Goal: Task Accomplishment & Management: Manage account settings

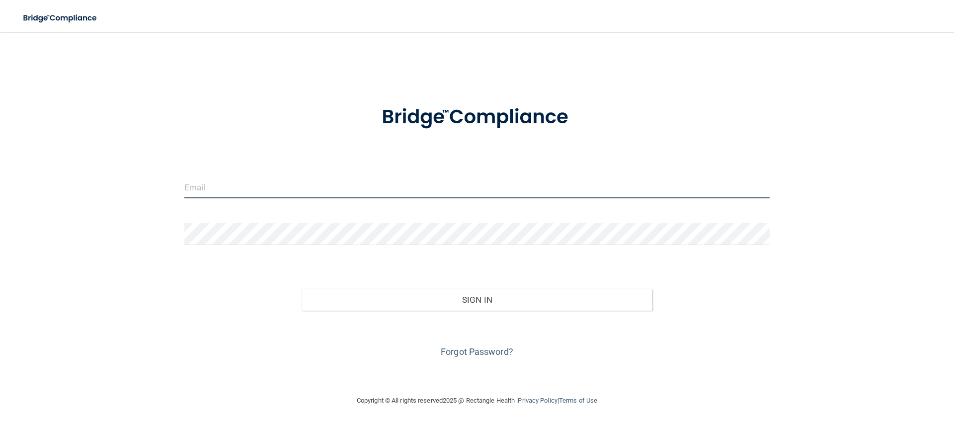
click at [286, 183] on input "email" at bounding box center [476, 187] width 585 height 22
type input "[EMAIL_ADDRESS][DOMAIN_NAME]"
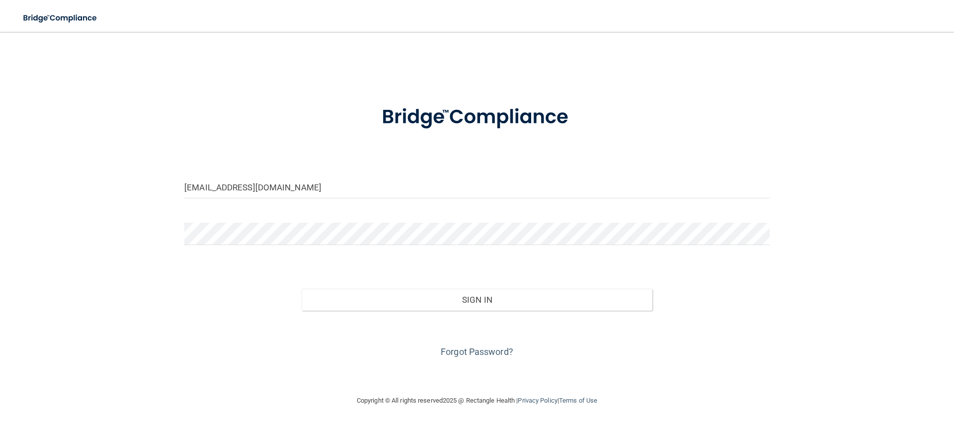
click at [297, 220] on form "rclemens@villagefamilydental.com Invalid email/password. You don't have permiss…" at bounding box center [476, 225] width 585 height 268
click at [301, 289] on button "Sign In" at bounding box center [476, 300] width 351 height 22
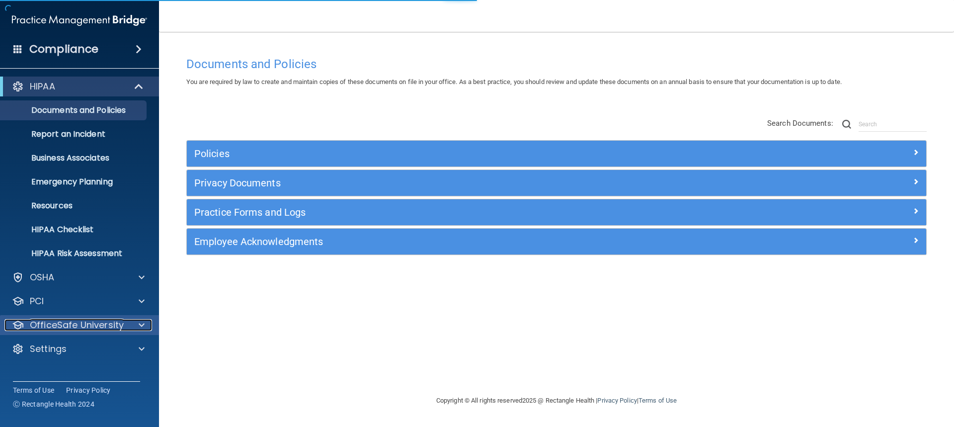
click at [103, 324] on p "OfficeSafe University" at bounding box center [77, 325] width 94 height 12
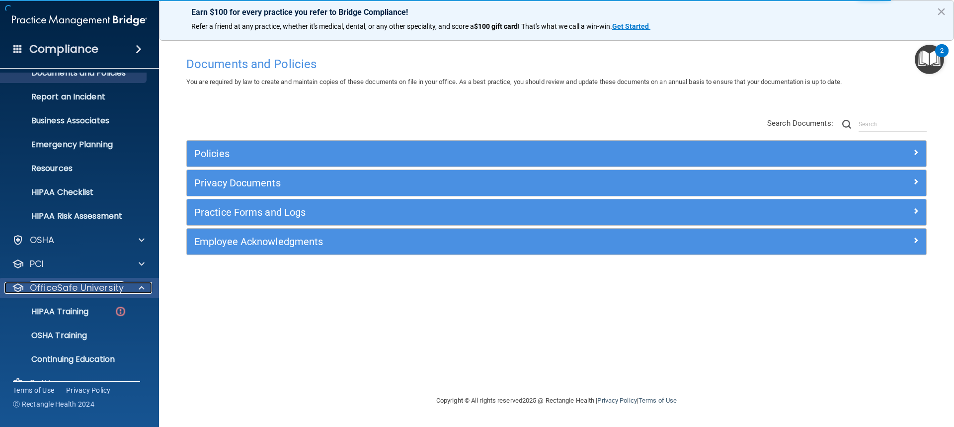
scroll to position [57, 0]
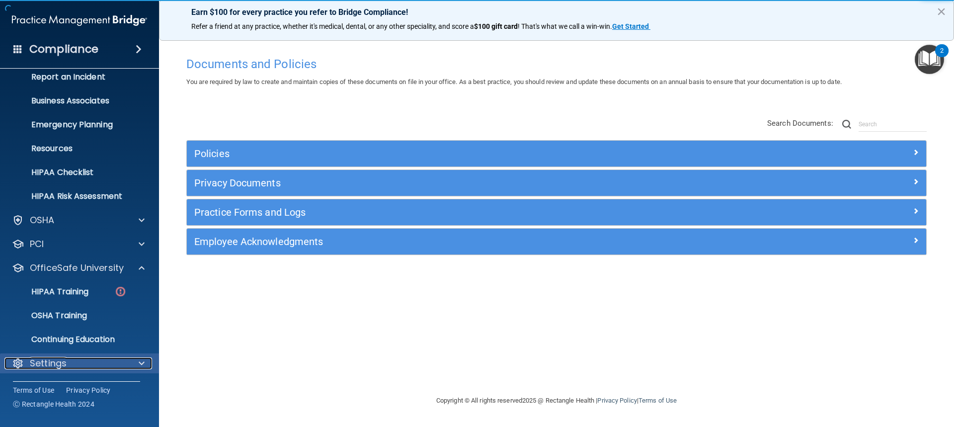
click at [137, 364] on div at bounding box center [140, 363] width 25 height 12
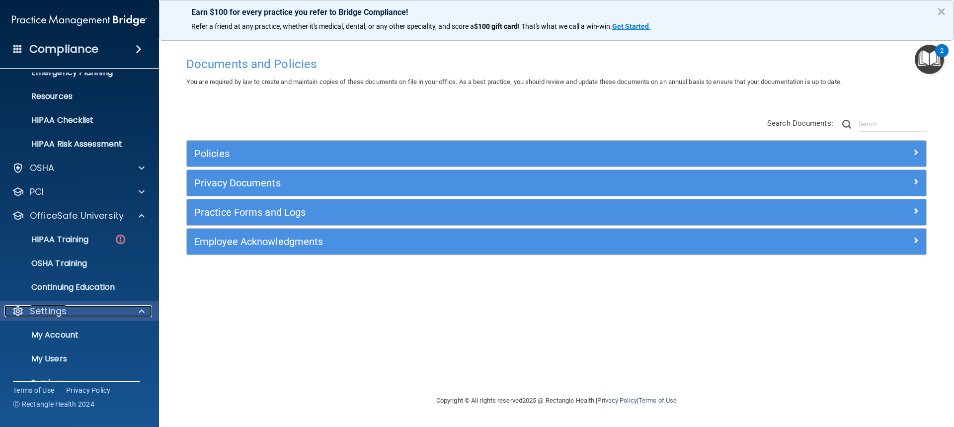
scroll to position [152, 0]
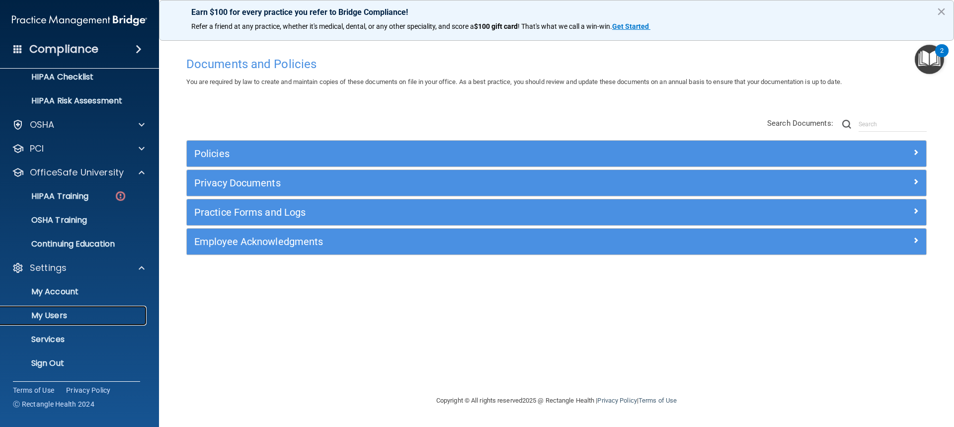
click at [63, 316] on p "My Users" at bounding box center [74, 315] width 136 height 10
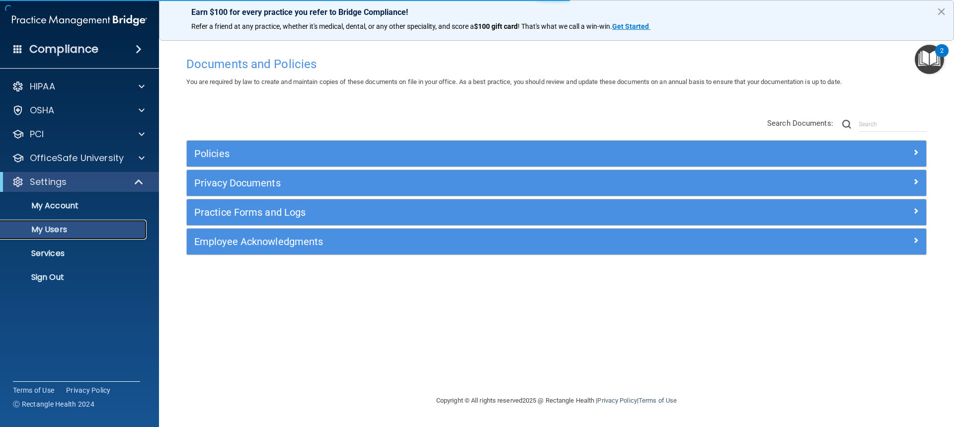
select select "20"
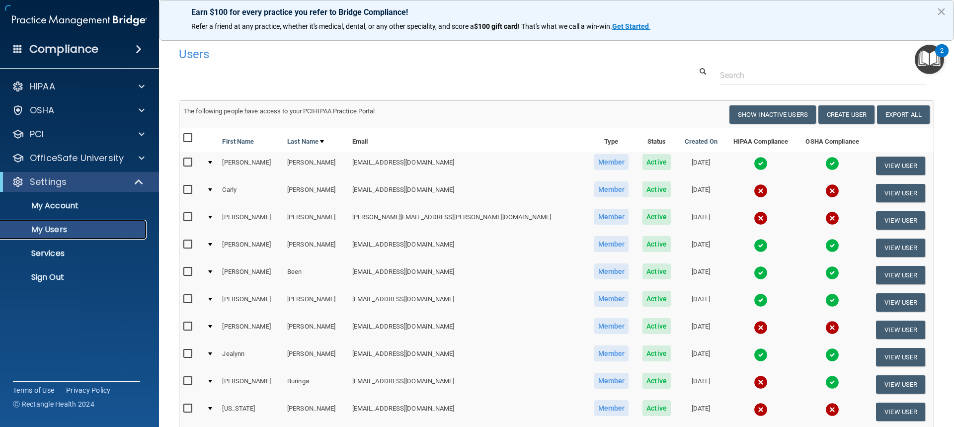
click at [60, 234] on p "My Users" at bounding box center [74, 229] width 136 height 10
click at [187, 215] on input "checkbox" at bounding box center [188, 217] width 11 height 8
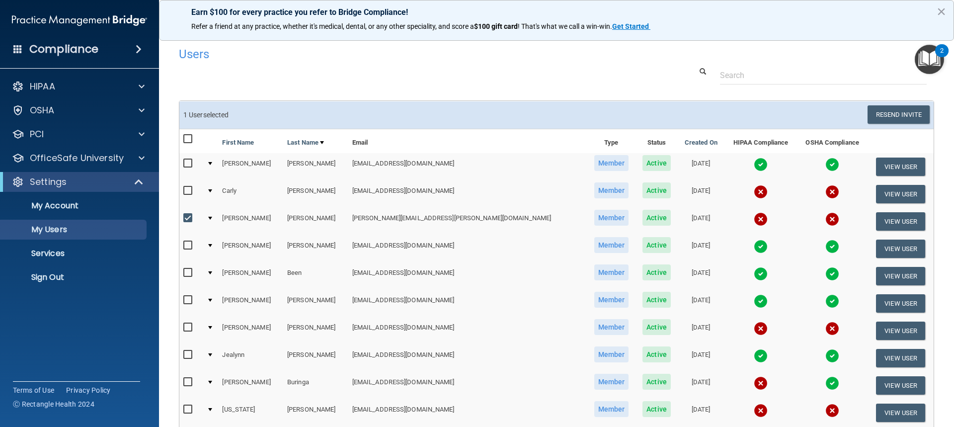
click at [187, 215] on input "checkbox" at bounding box center [188, 218] width 11 height 8
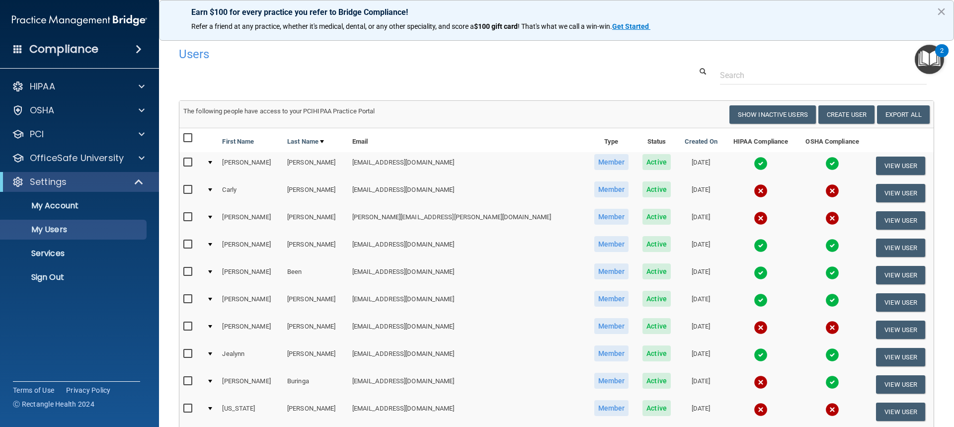
click at [187, 215] on input "checkbox" at bounding box center [188, 217] width 11 height 8
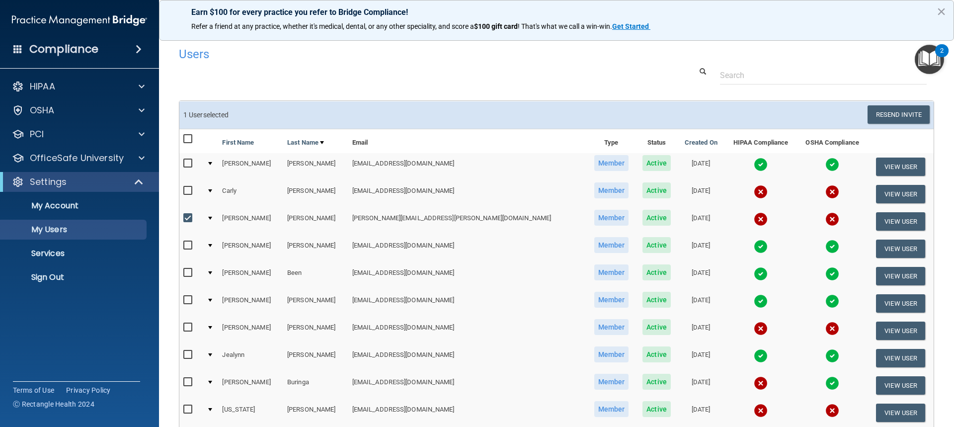
click at [187, 217] on input "checkbox" at bounding box center [188, 218] width 11 height 8
checkbox input "false"
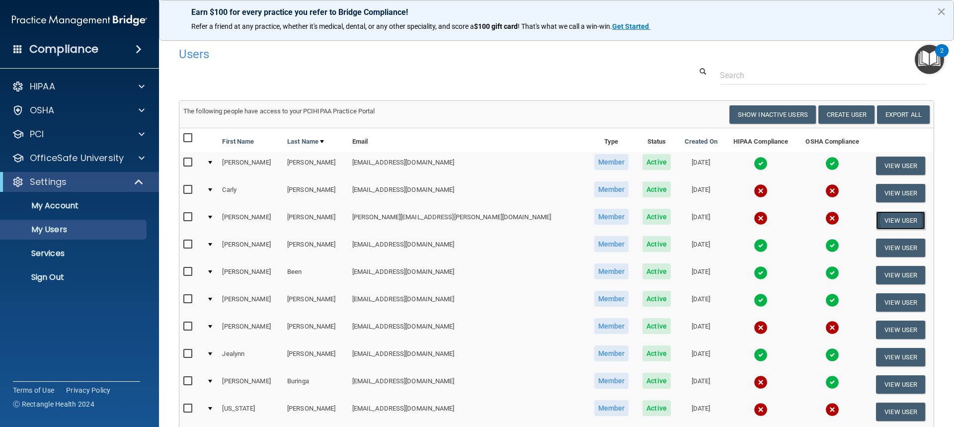
click at [898, 222] on button "View User" at bounding box center [900, 220] width 49 height 18
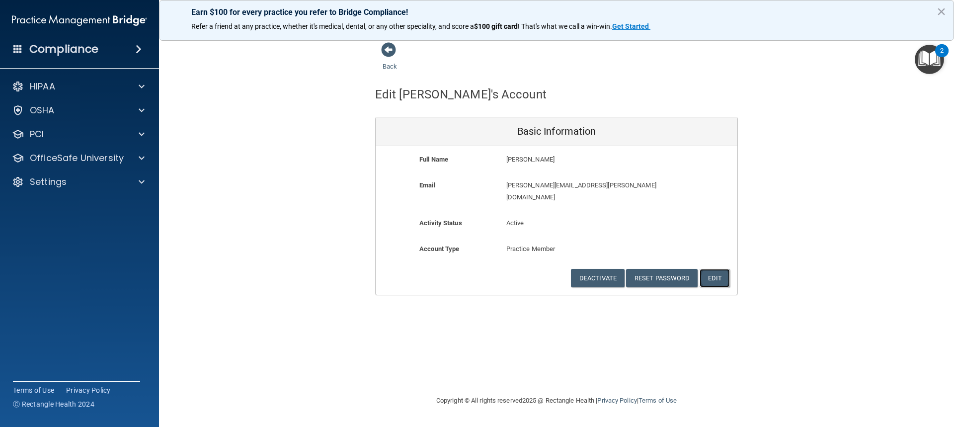
click at [713, 269] on button "Edit" at bounding box center [714, 278] width 30 height 18
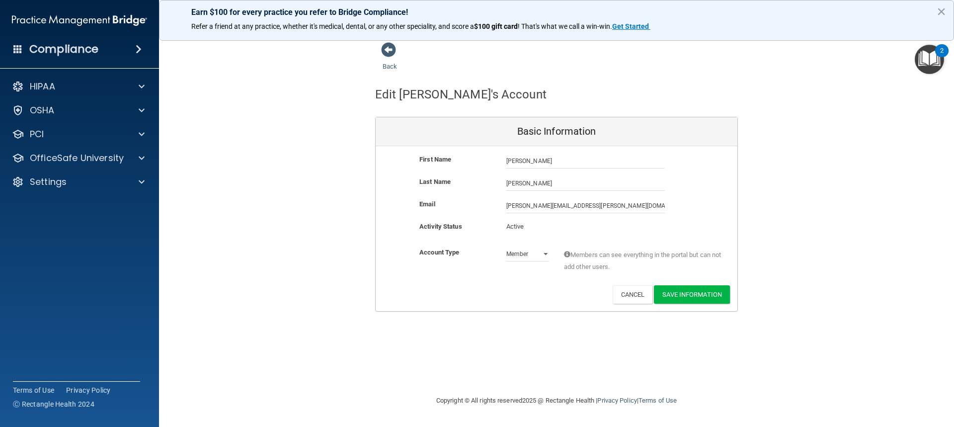
click at [518, 228] on p "Active" at bounding box center [527, 227] width 43 height 12
click at [547, 253] on select "Admin Member" at bounding box center [527, 253] width 43 height 15
click at [535, 231] on p "Active" at bounding box center [527, 227] width 43 height 12
click at [533, 229] on p "Active" at bounding box center [527, 227] width 43 height 12
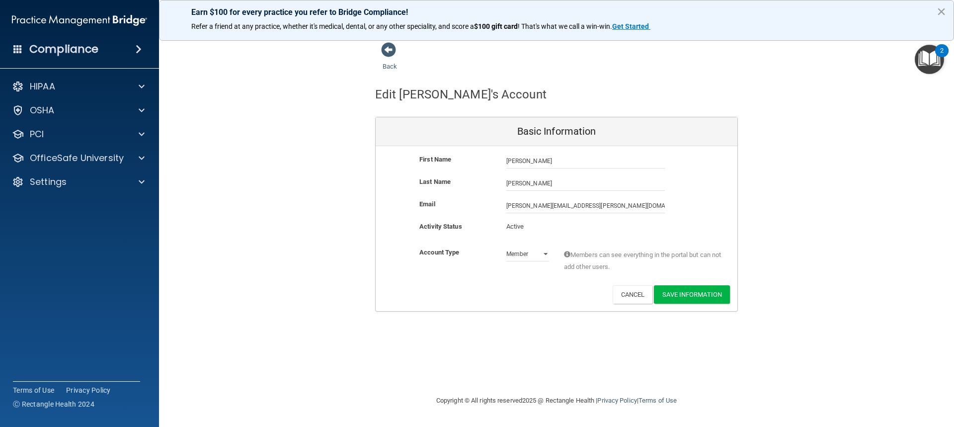
click at [533, 229] on p "Active" at bounding box center [527, 227] width 43 height 12
click at [528, 227] on p "Active" at bounding box center [527, 227] width 43 height 12
click at [527, 226] on p "Active" at bounding box center [527, 227] width 43 height 12
drag, startPoint x: 514, startPoint y: 225, endPoint x: 466, endPoint y: 199, distance: 54.9
click at [508, 224] on p "Active" at bounding box center [527, 227] width 43 height 12
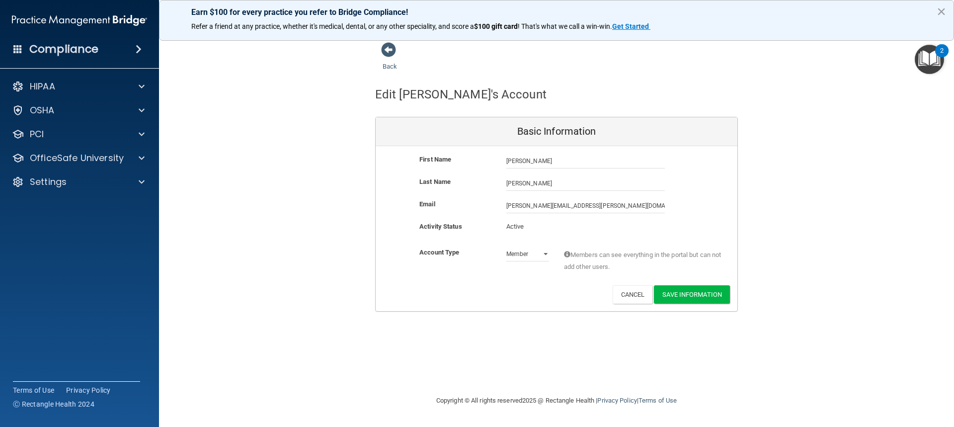
click at [388, 119] on div "Basic Information" at bounding box center [556, 131] width 362 height 29
click at [633, 296] on button "Cancel" at bounding box center [632, 294] width 40 height 18
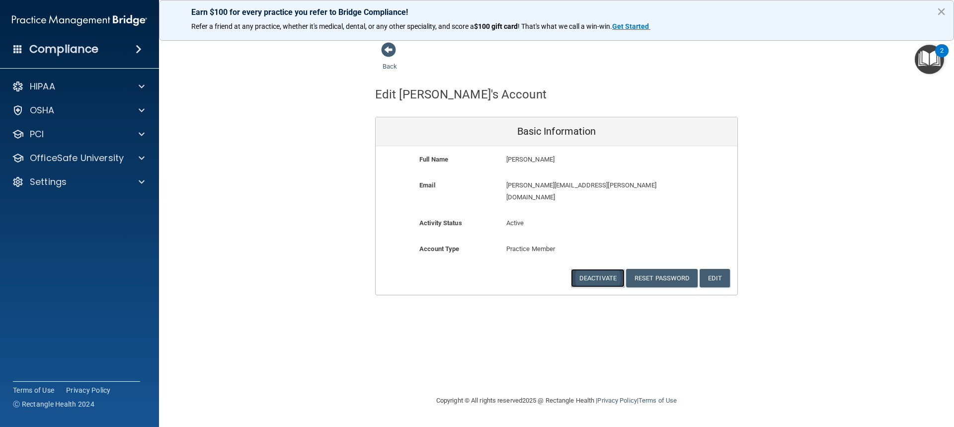
click at [595, 271] on button "Deactivate" at bounding box center [598, 278] width 54 height 18
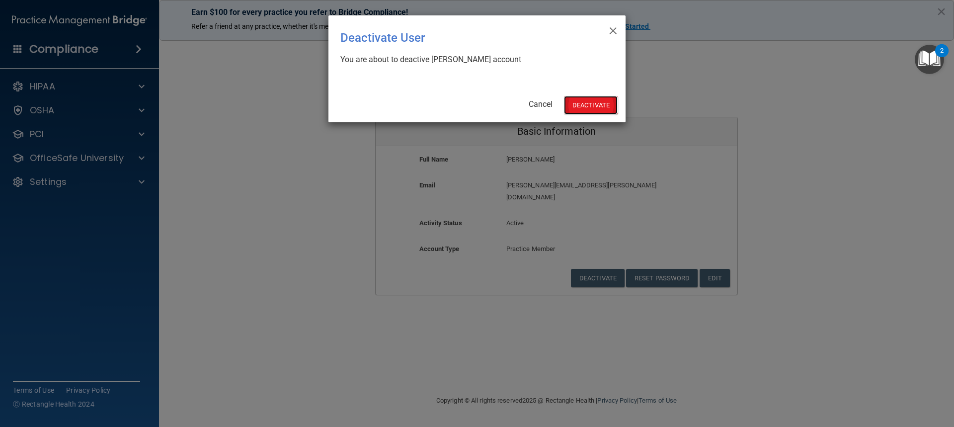
click at [601, 105] on button "Deactivate" at bounding box center [591, 105] width 54 height 18
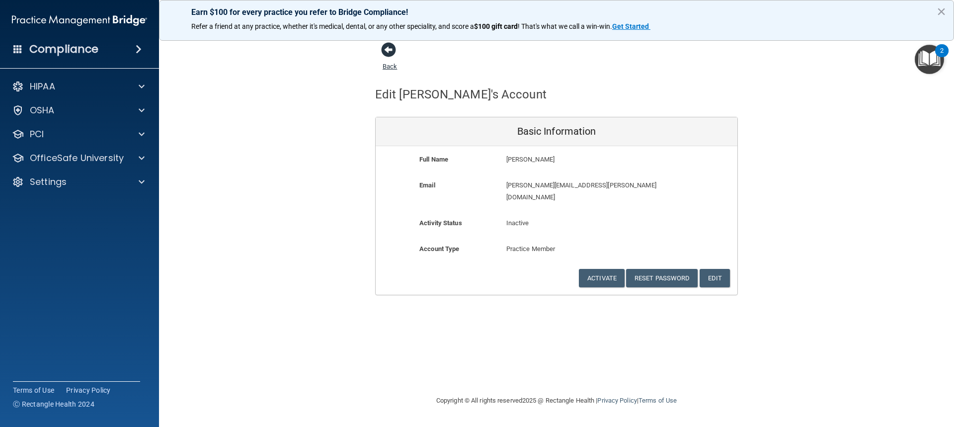
click at [385, 52] on span at bounding box center [388, 49] width 15 height 15
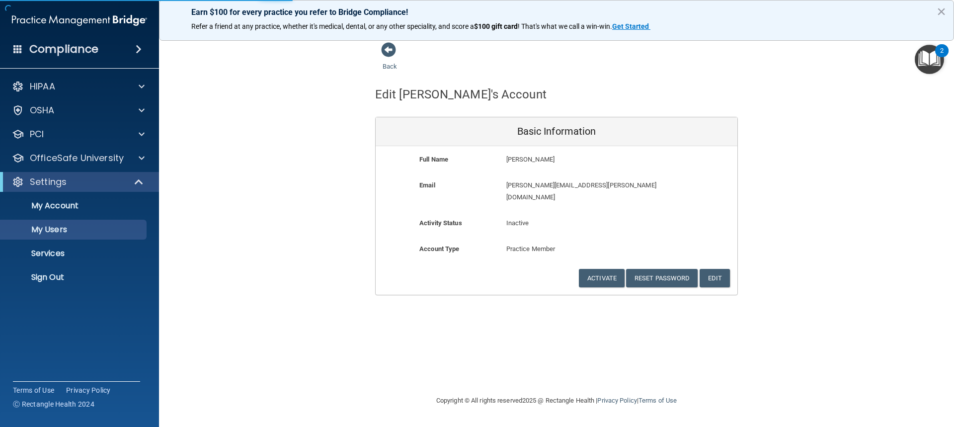
select select "20"
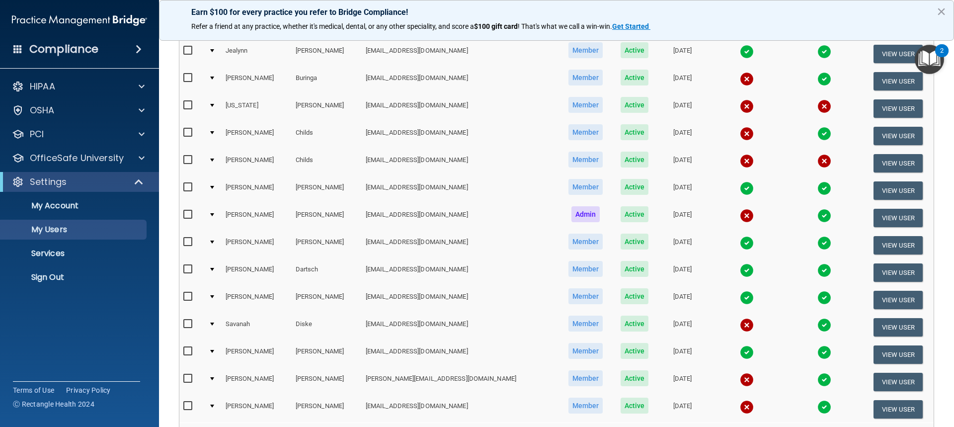
scroll to position [298, 0]
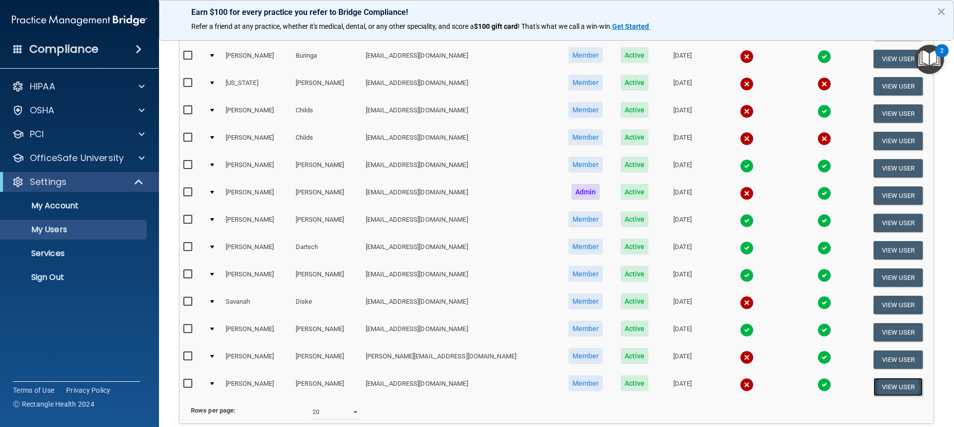
click at [884, 387] on button "View User" at bounding box center [897, 386] width 49 height 18
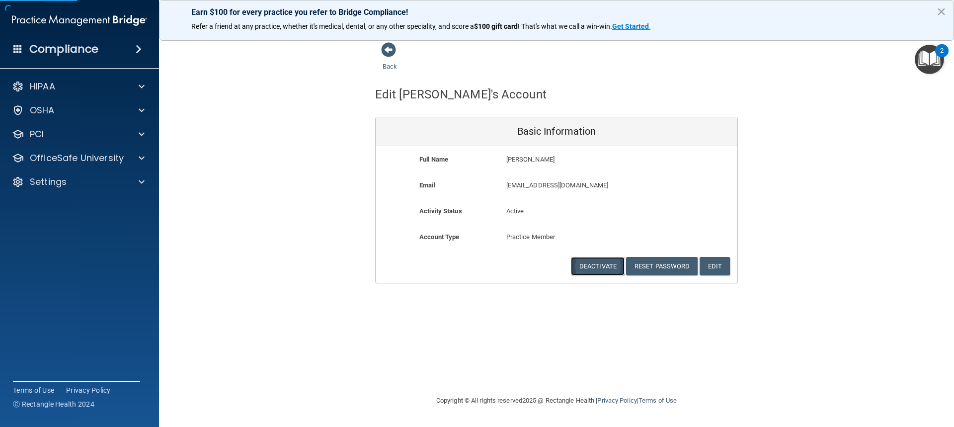
click at [598, 269] on button "Deactivate" at bounding box center [598, 266] width 54 height 18
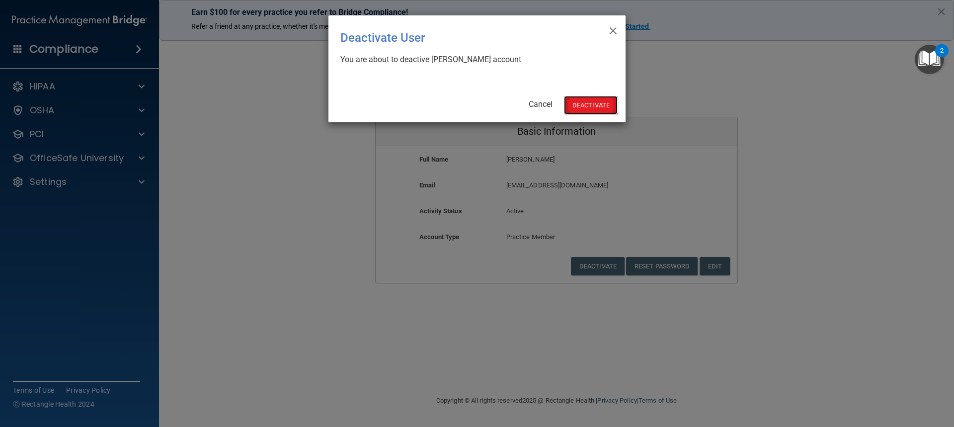
click at [586, 101] on button "Deactivate" at bounding box center [591, 105] width 54 height 18
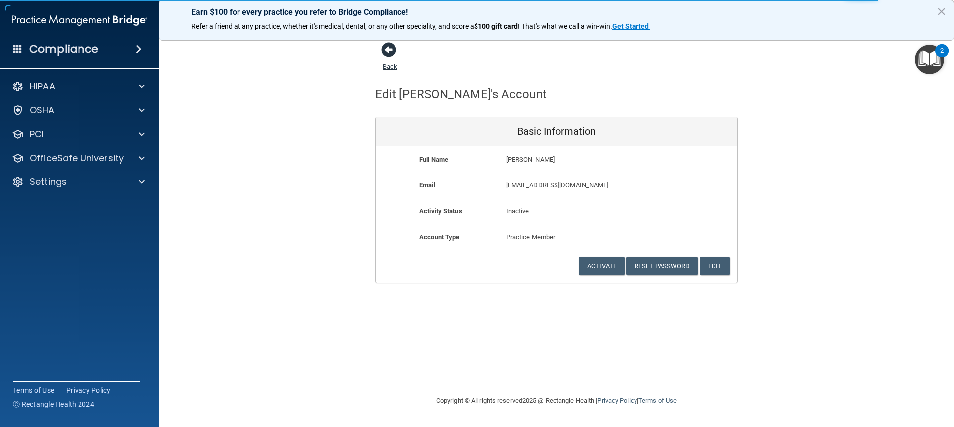
click at [387, 49] on span at bounding box center [388, 49] width 15 height 15
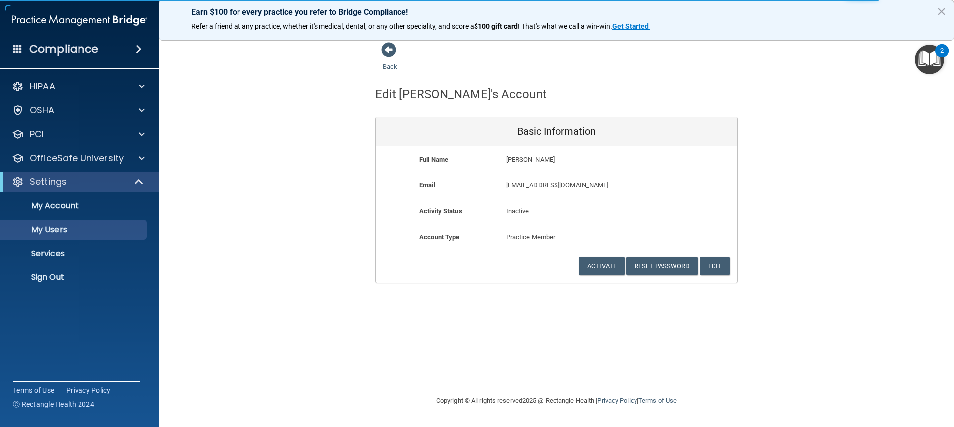
select select "20"
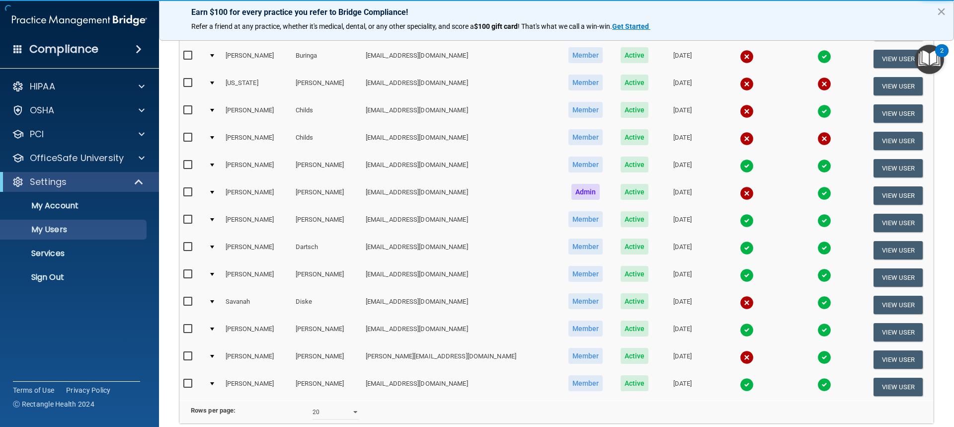
scroll to position [395, 0]
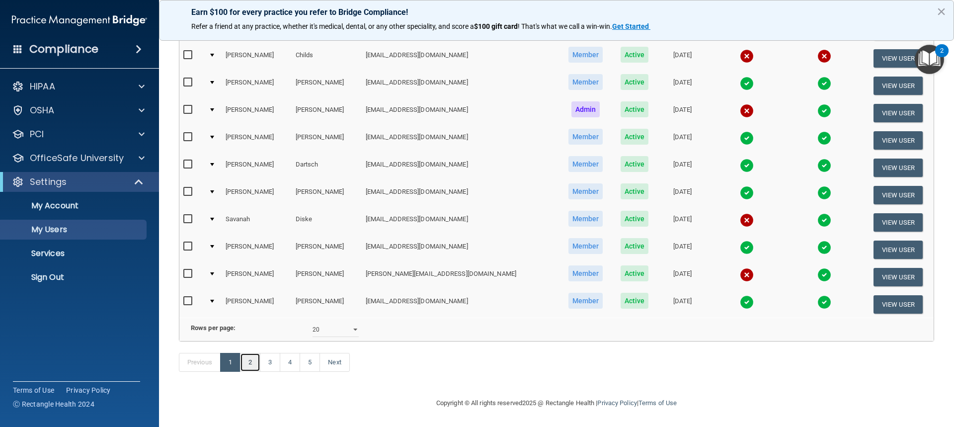
click at [252, 361] on link "2" at bounding box center [250, 362] width 20 height 19
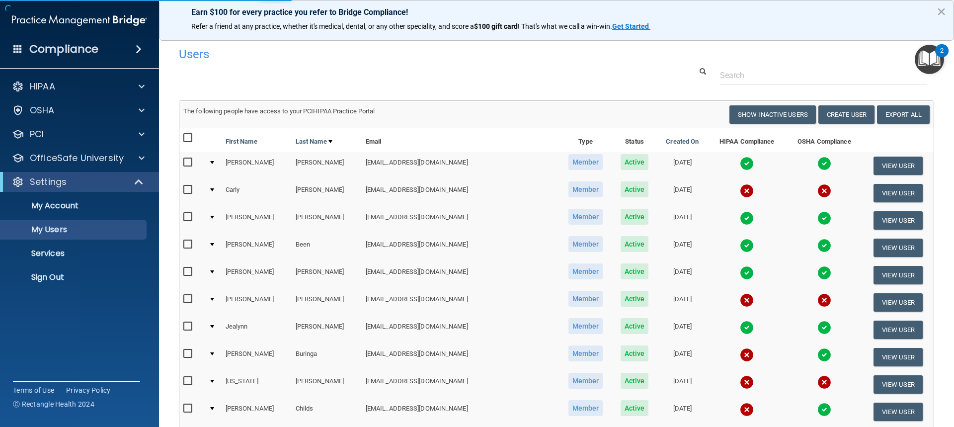
select select "20"
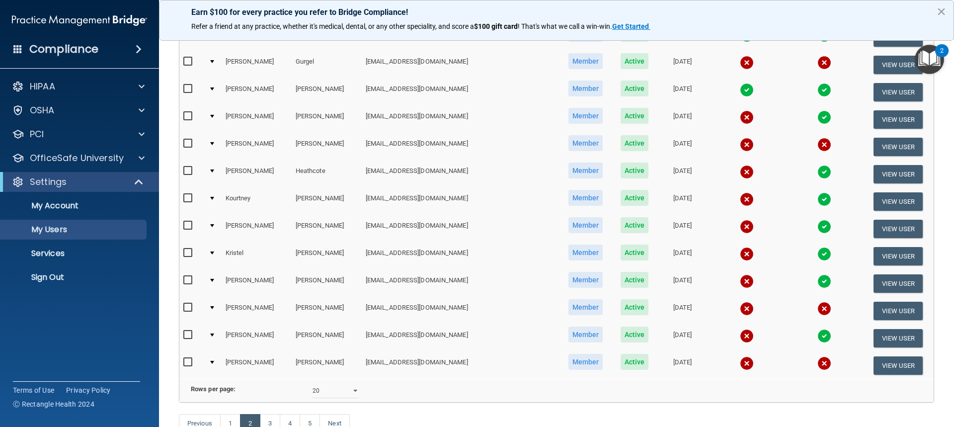
scroll to position [348, 0]
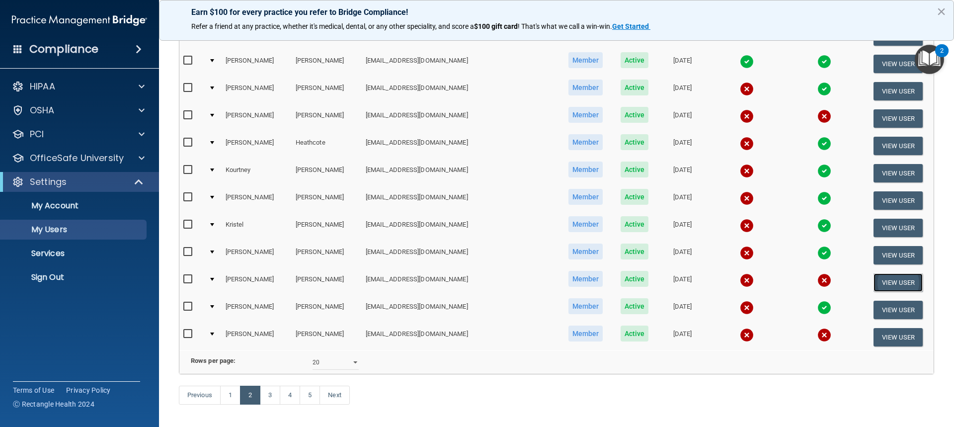
click at [877, 285] on button "View User" at bounding box center [897, 282] width 49 height 18
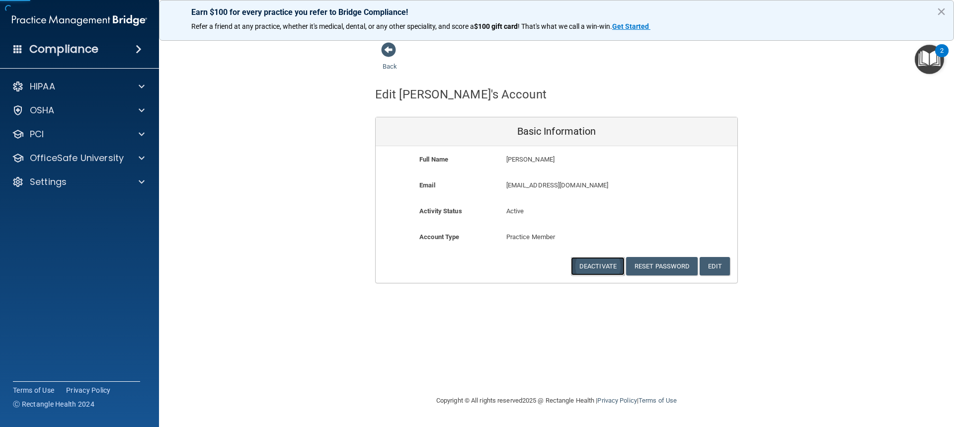
click at [591, 267] on button "Deactivate" at bounding box center [598, 266] width 54 height 18
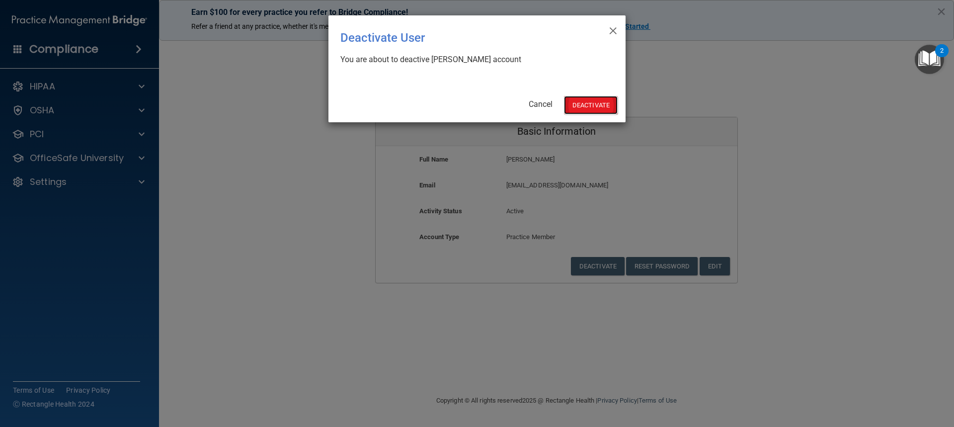
click at [584, 106] on button "Deactivate" at bounding box center [591, 105] width 54 height 18
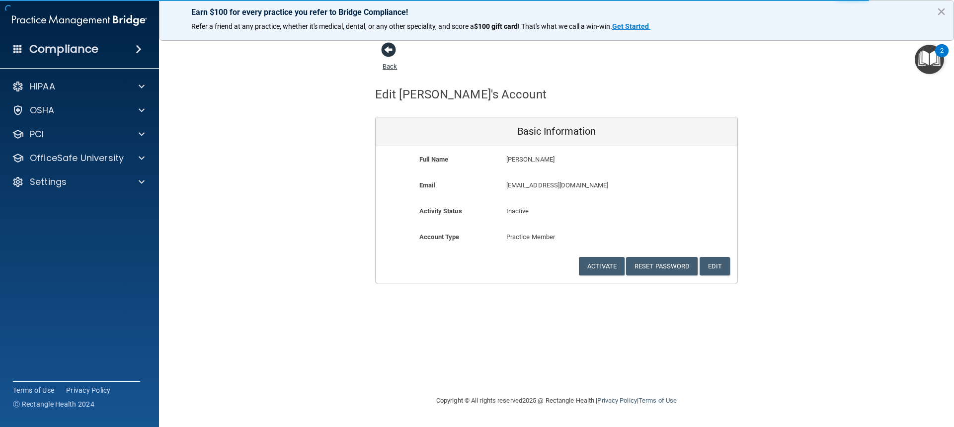
click at [390, 50] on span at bounding box center [388, 49] width 15 height 15
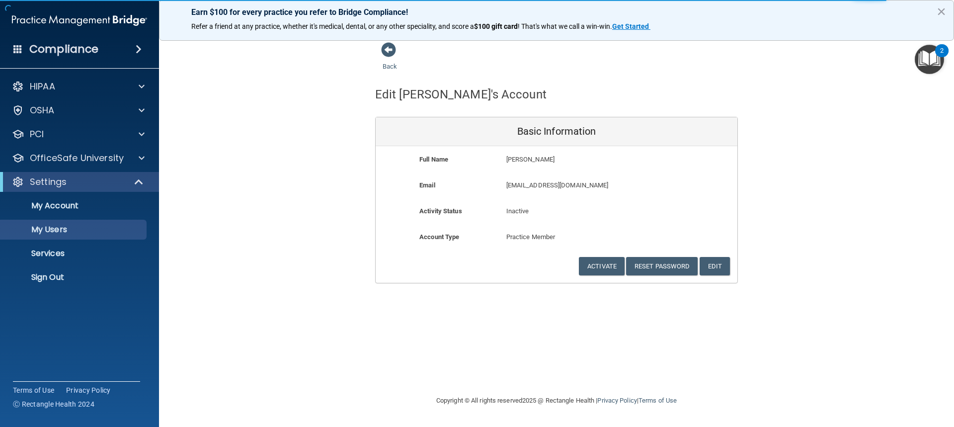
select select "20"
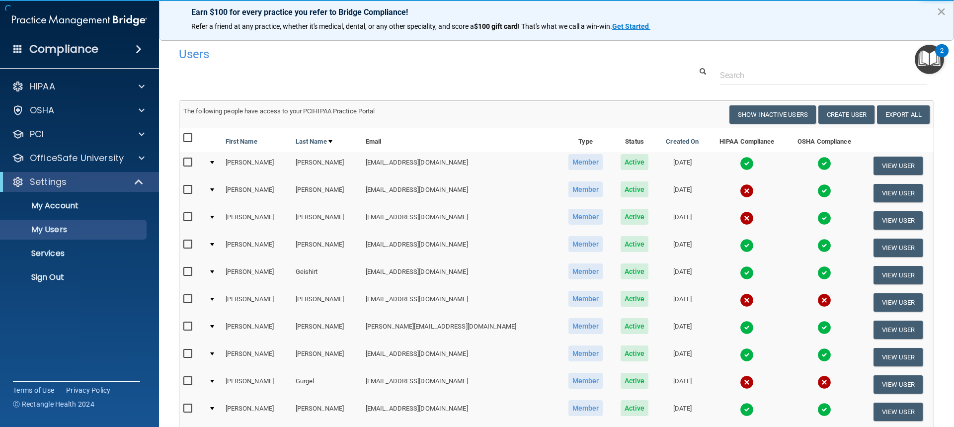
click at [941, 8] on button "×" at bounding box center [940, 11] width 9 height 16
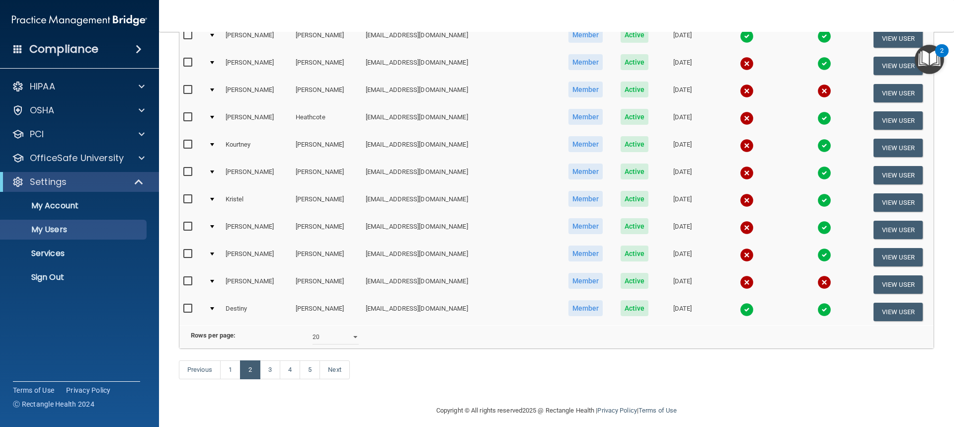
scroll to position [395, 0]
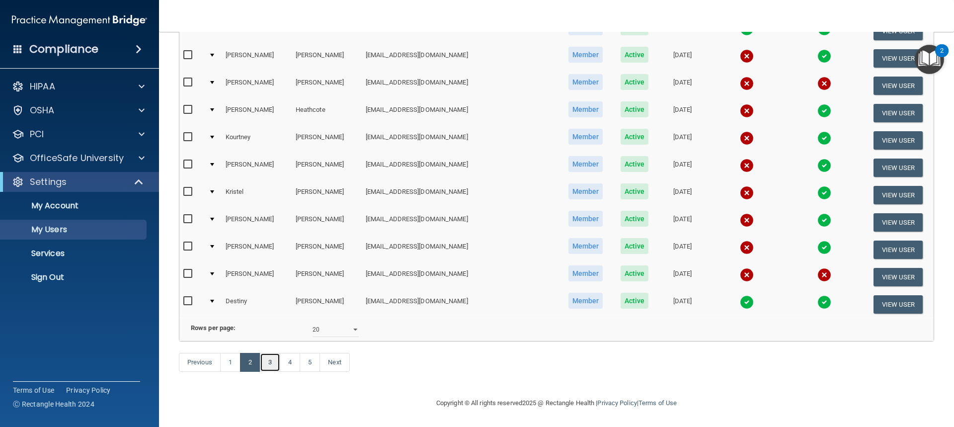
click at [271, 361] on link "3" at bounding box center [270, 362] width 20 height 19
select select "20"
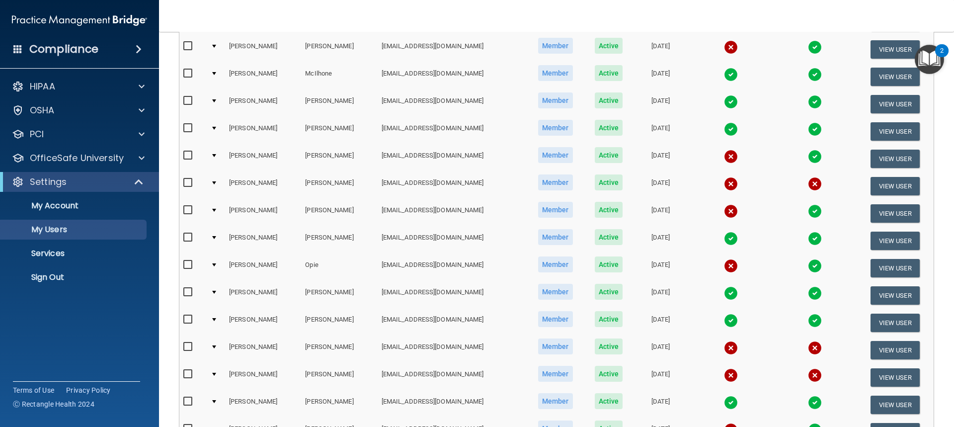
scroll to position [248, 0]
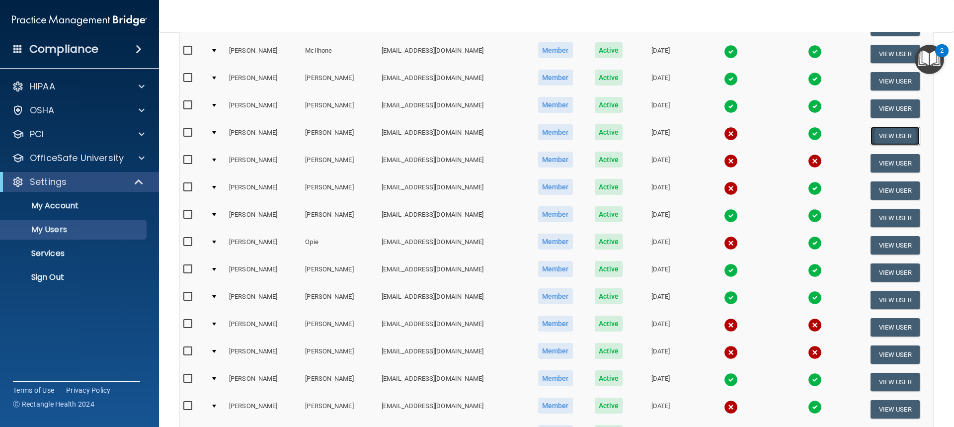
click at [887, 133] on button "View User" at bounding box center [894, 136] width 49 height 18
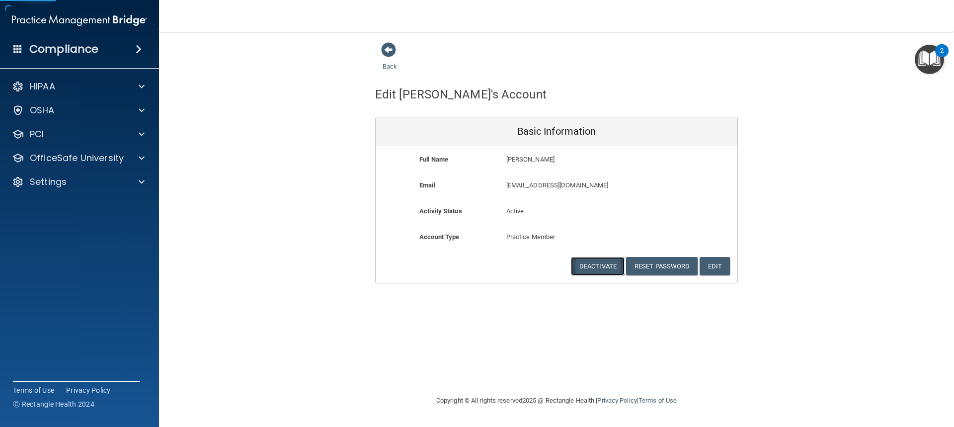
click at [605, 262] on button "Deactivate" at bounding box center [598, 266] width 54 height 18
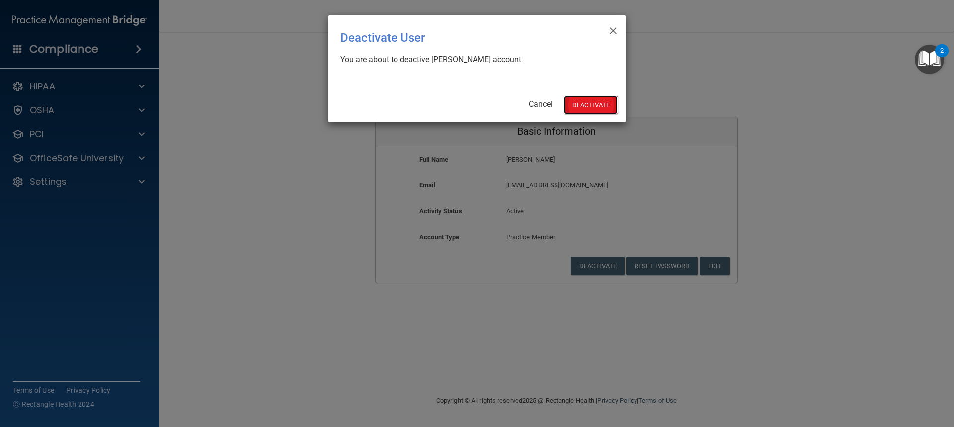
click at [584, 107] on button "Deactivate" at bounding box center [591, 105] width 54 height 18
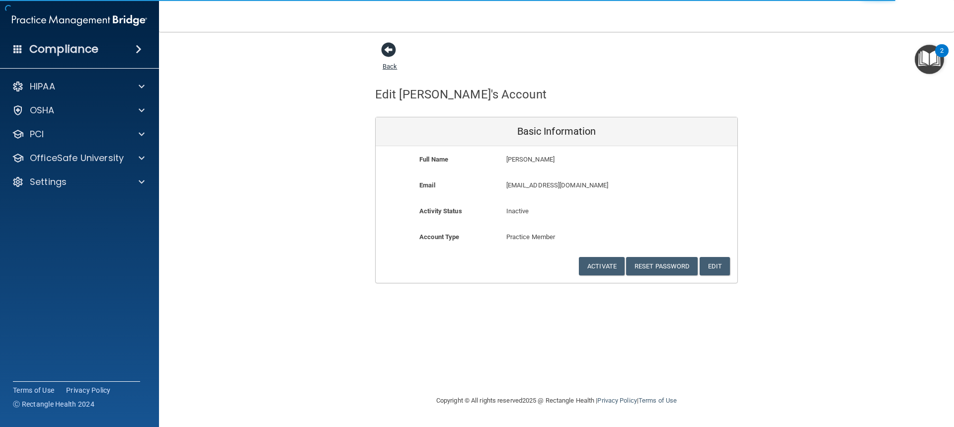
click at [387, 47] on span at bounding box center [388, 49] width 15 height 15
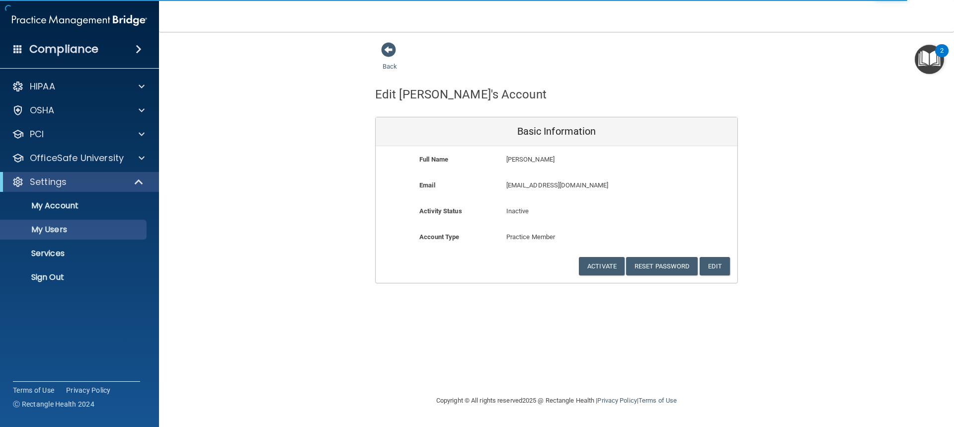
select select "20"
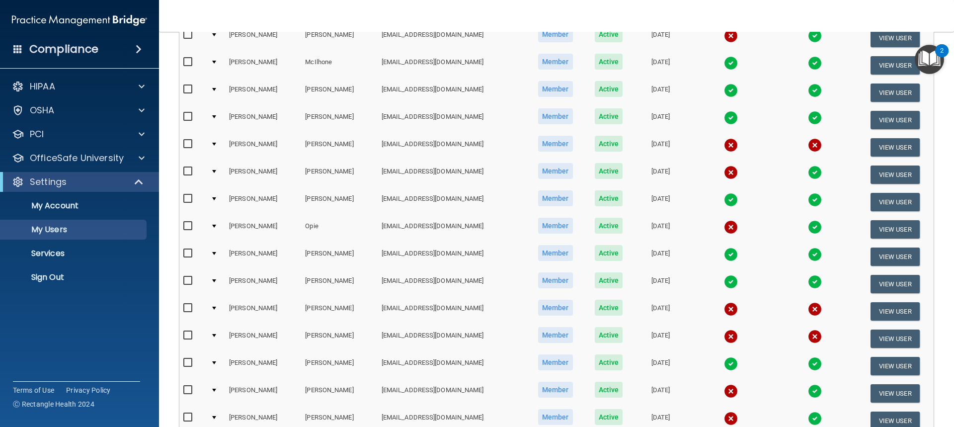
scroll to position [248, 0]
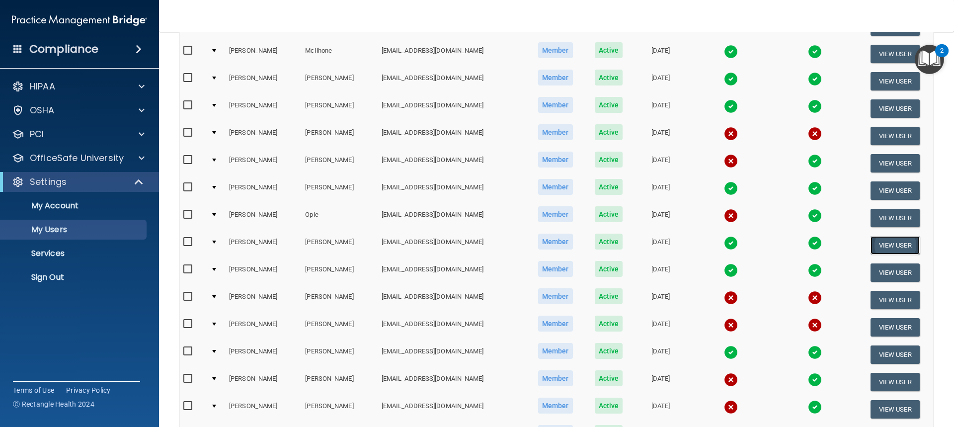
click at [880, 244] on button "View User" at bounding box center [894, 245] width 49 height 18
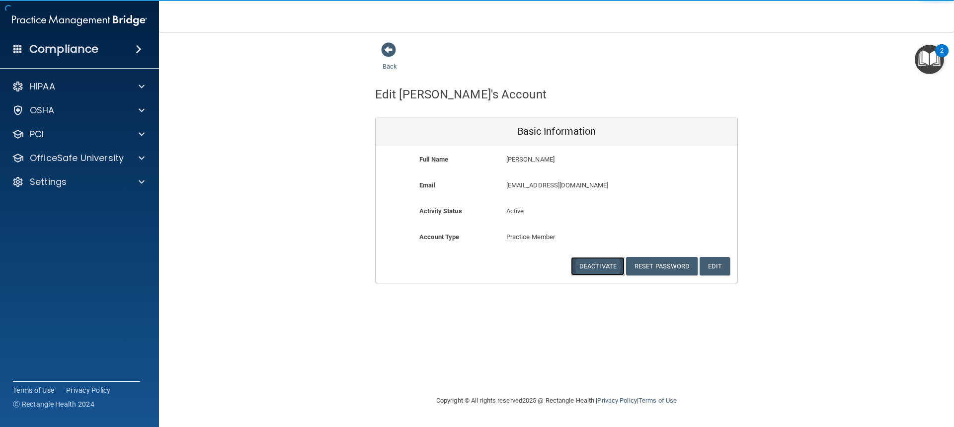
click at [611, 264] on button "Deactivate" at bounding box center [598, 266] width 54 height 18
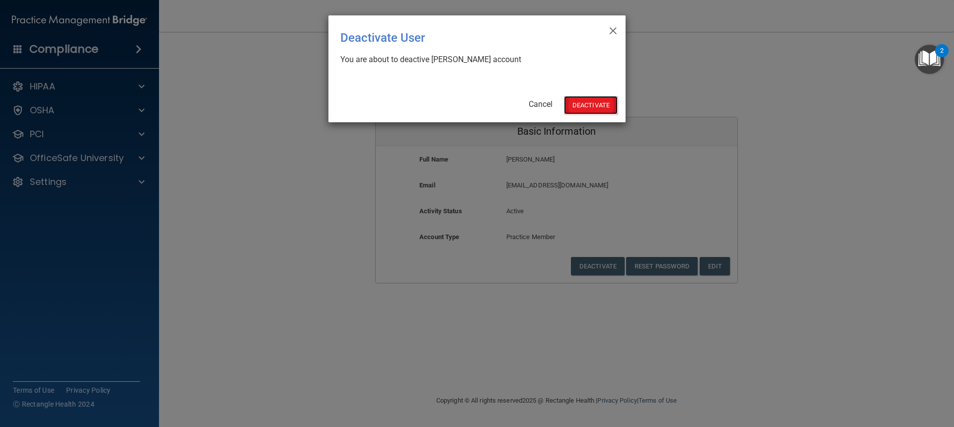
click at [589, 104] on button "Deactivate" at bounding box center [591, 105] width 54 height 18
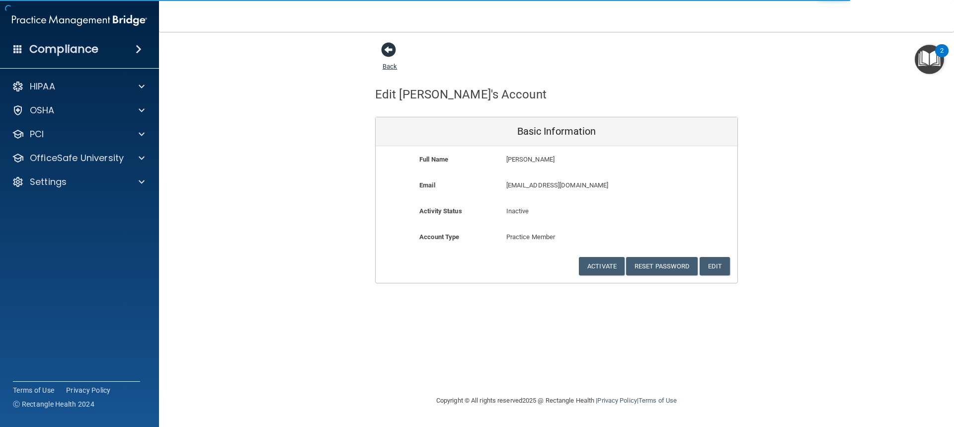
click at [391, 49] on span at bounding box center [388, 49] width 15 height 15
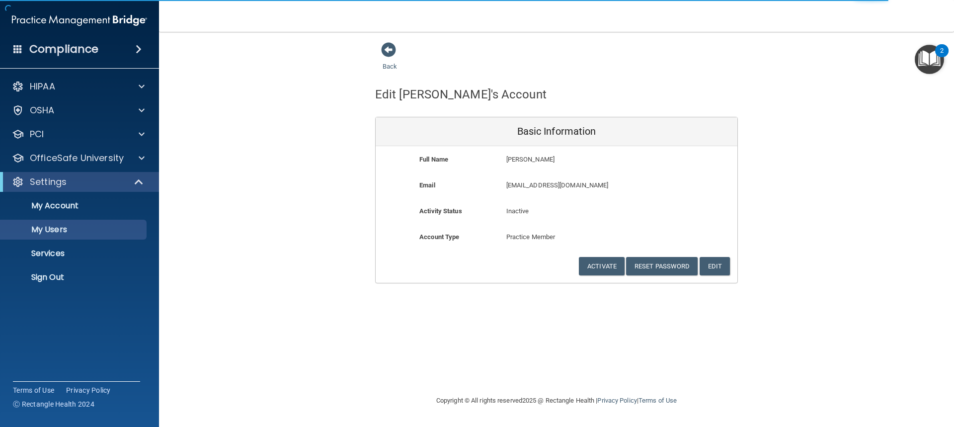
select select "20"
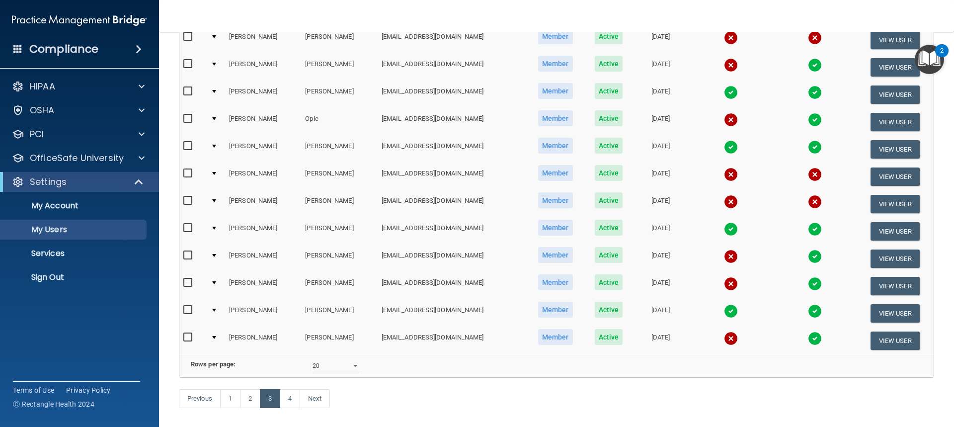
scroll to position [348, 0]
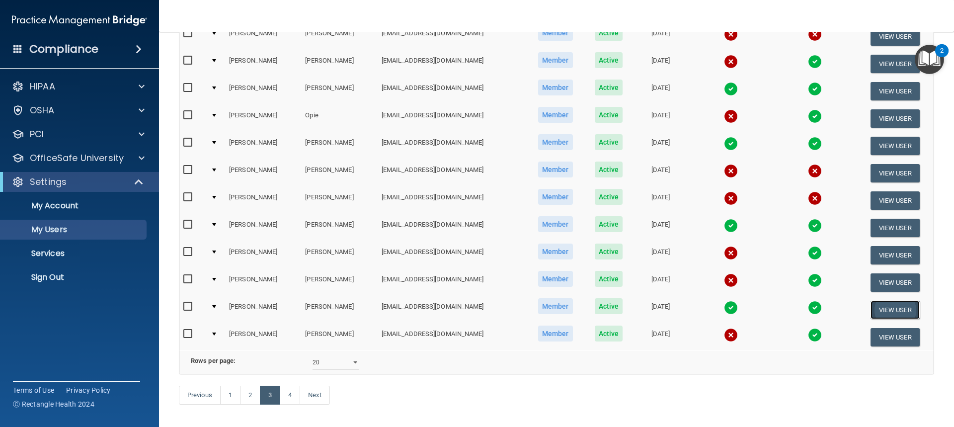
click at [887, 311] on button "View User" at bounding box center [894, 309] width 49 height 18
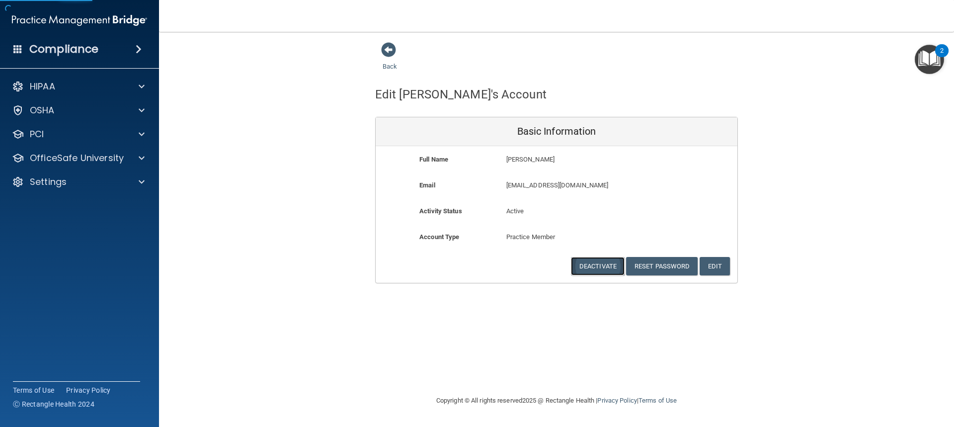
click at [610, 263] on button "Deactivate" at bounding box center [598, 266] width 54 height 18
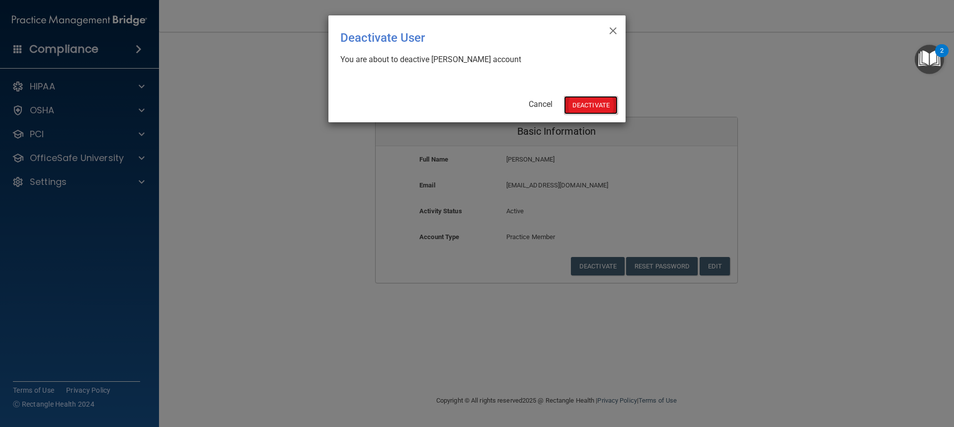
click at [573, 106] on button "Deactivate" at bounding box center [591, 105] width 54 height 18
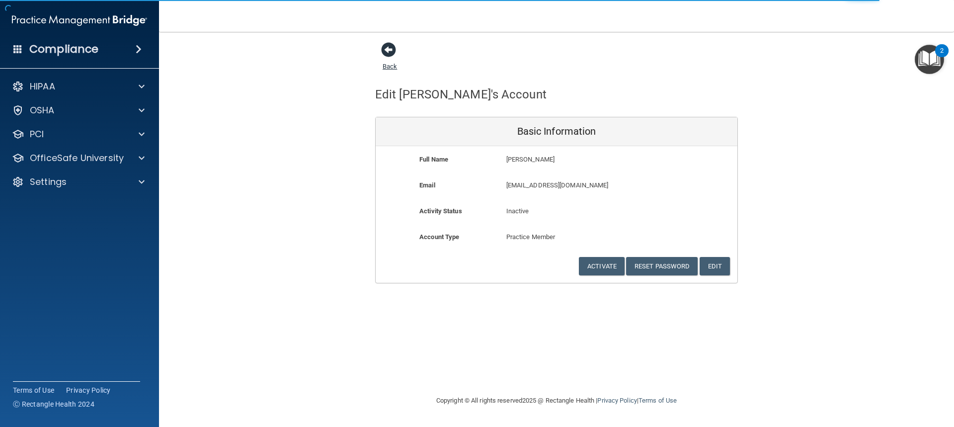
click at [390, 50] on span at bounding box center [388, 49] width 15 height 15
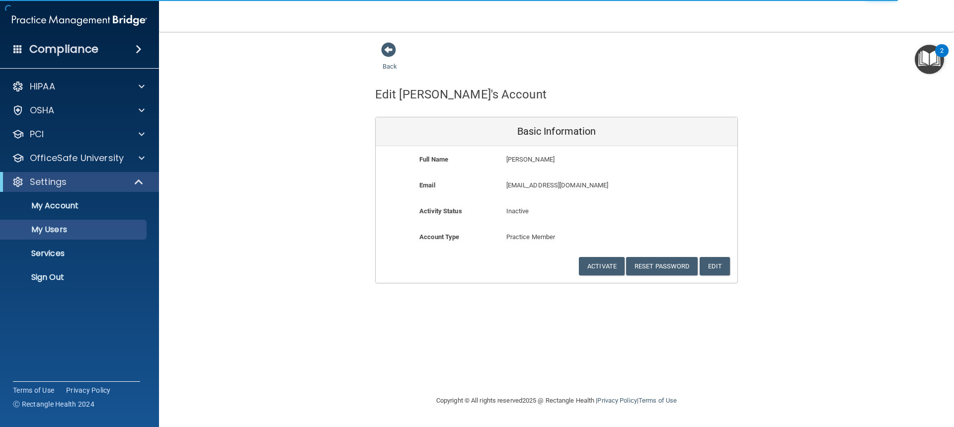
select select "20"
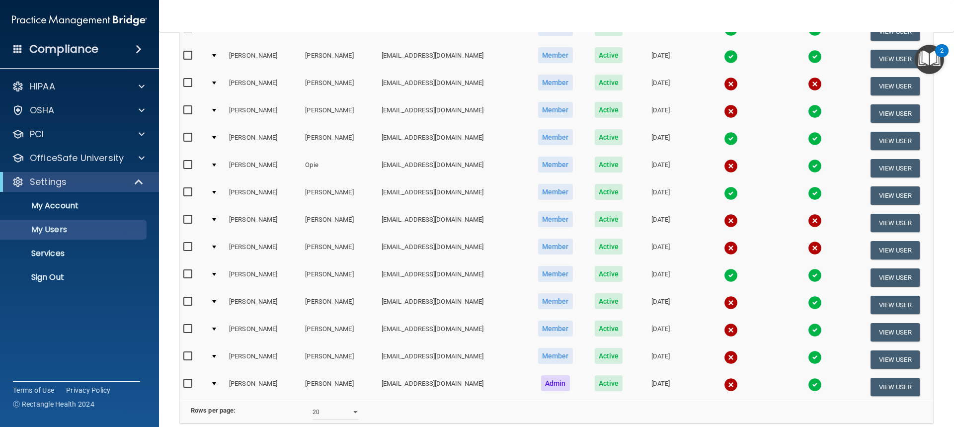
scroll to position [395, 0]
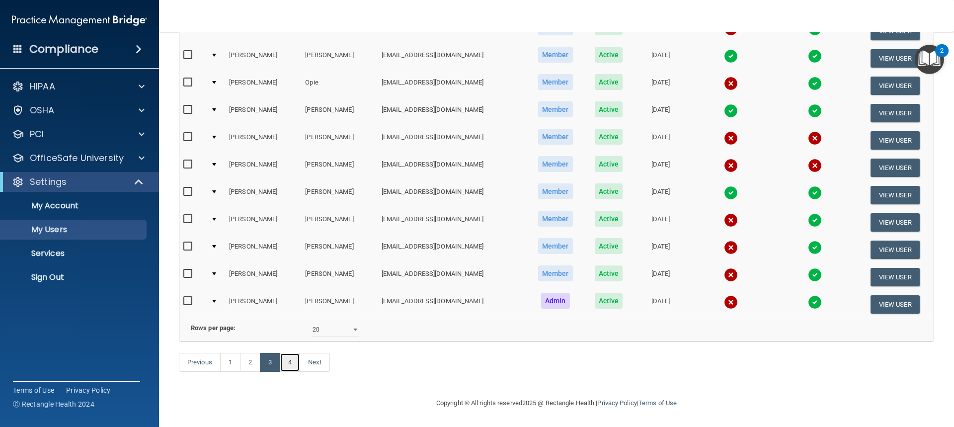
click at [294, 365] on link "4" at bounding box center [290, 362] width 20 height 19
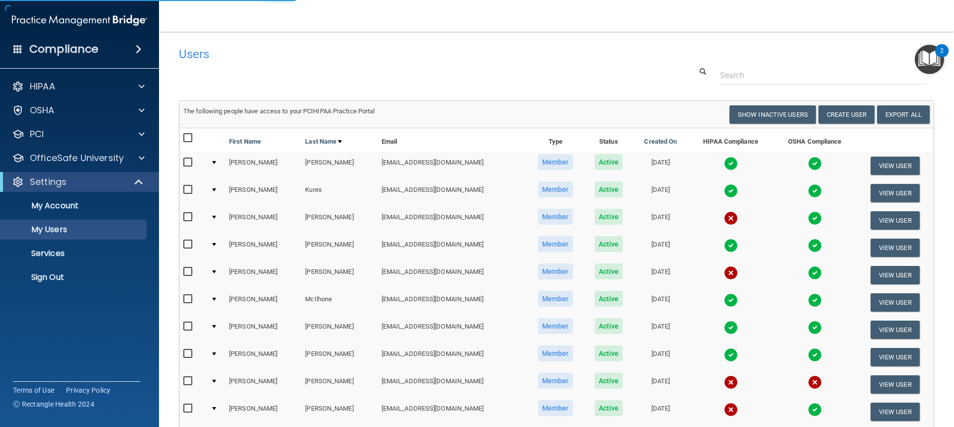
select select "20"
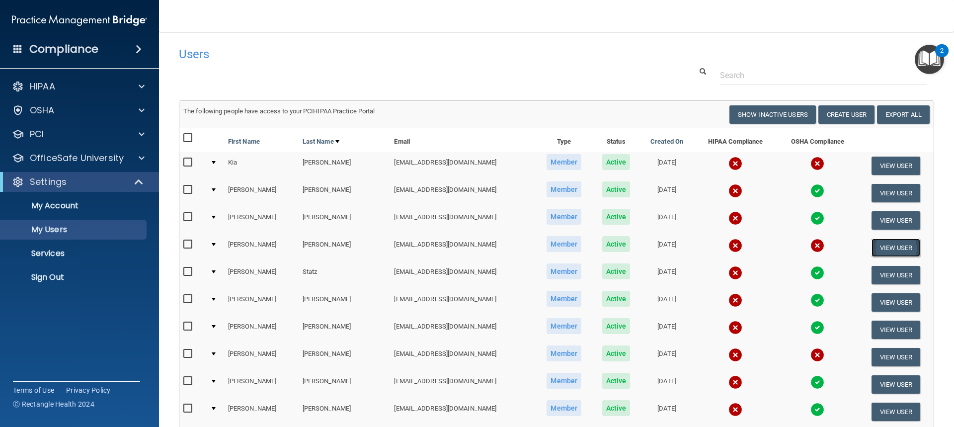
click at [881, 246] on button "View User" at bounding box center [895, 247] width 49 height 18
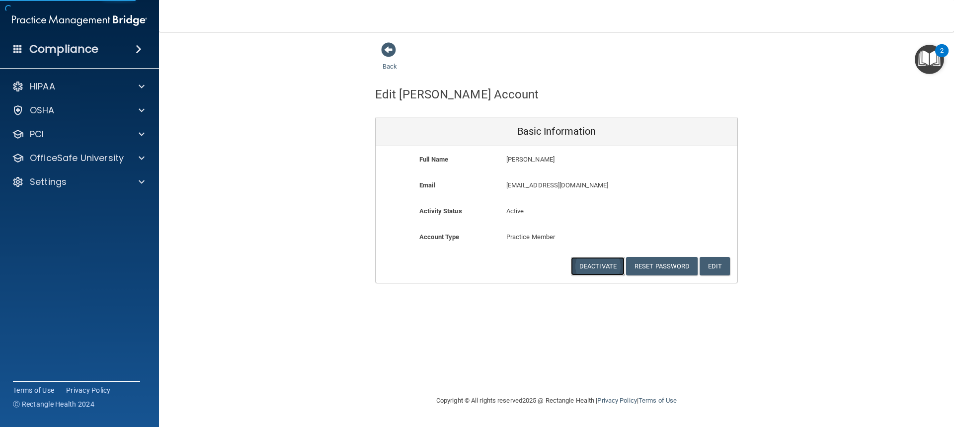
click at [601, 264] on button "Deactivate" at bounding box center [598, 266] width 54 height 18
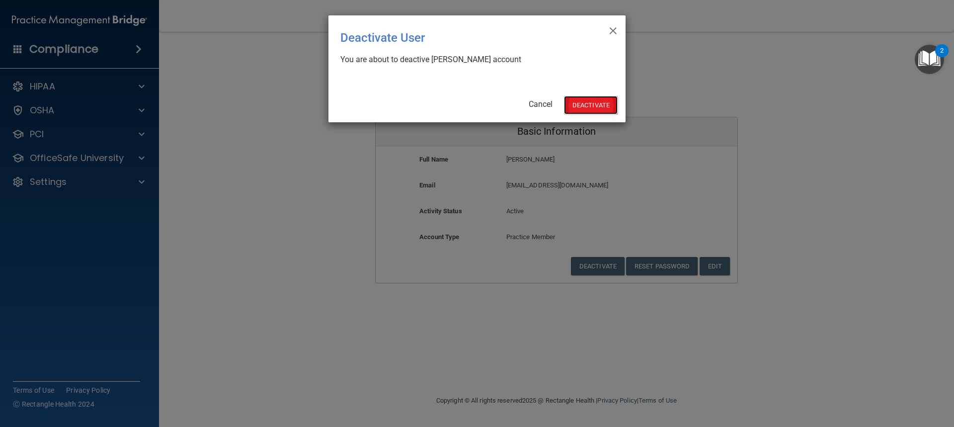
click at [591, 105] on button "Deactivate" at bounding box center [591, 105] width 54 height 18
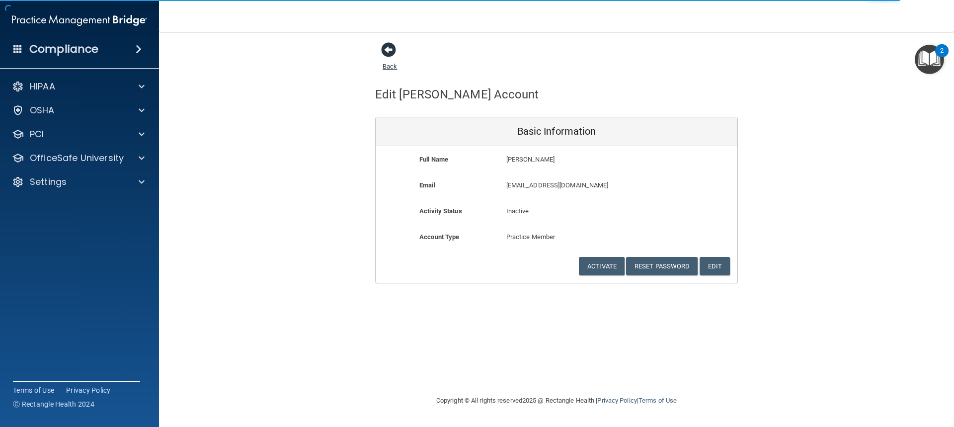
click at [387, 49] on span at bounding box center [388, 49] width 15 height 15
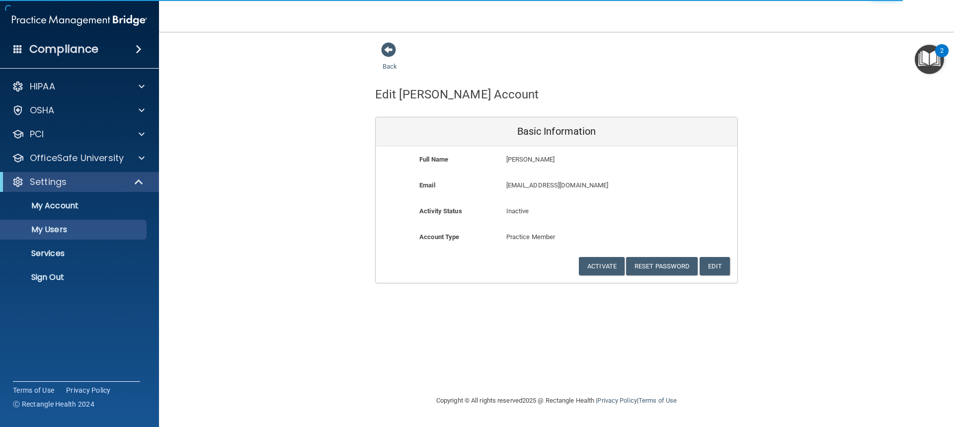
select select "20"
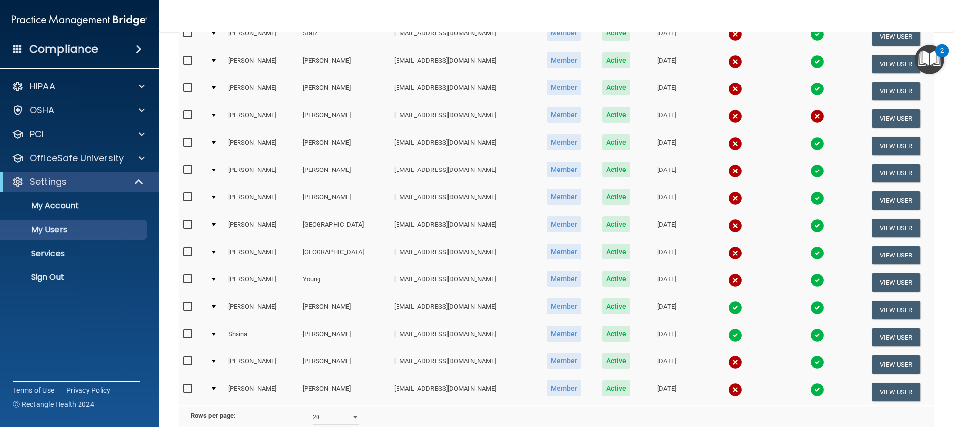
scroll to position [248, 0]
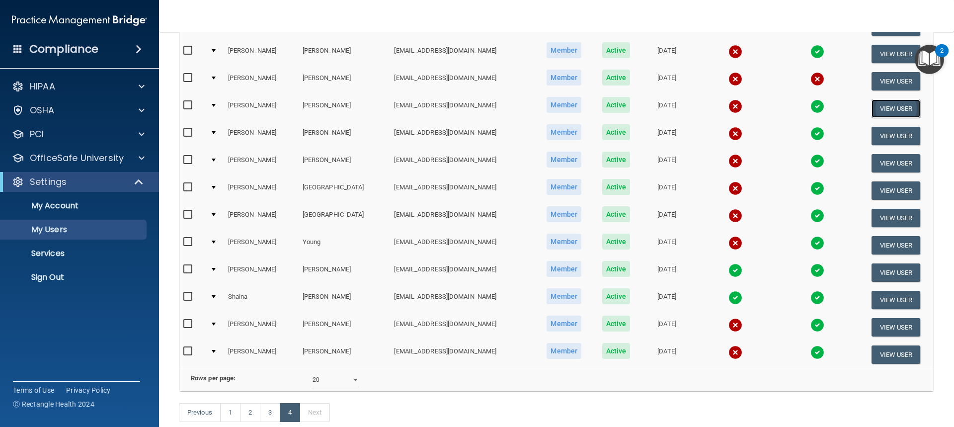
click at [873, 108] on button "View User" at bounding box center [895, 108] width 49 height 18
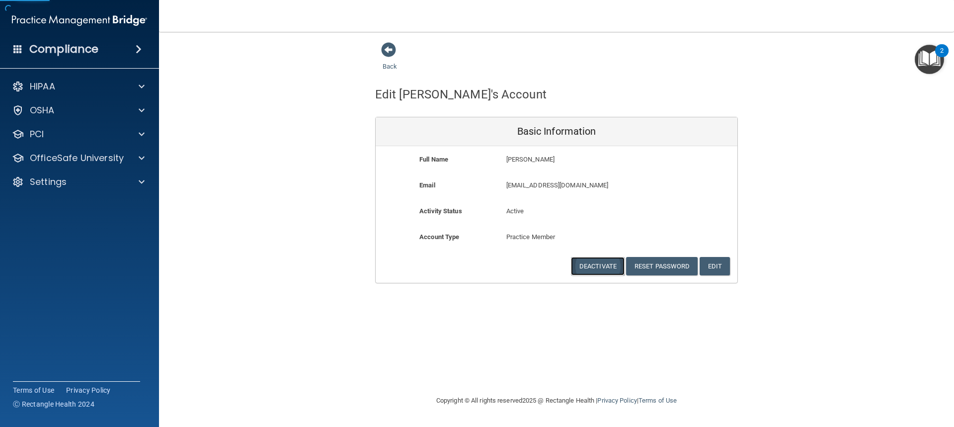
click at [594, 264] on button "Deactivate" at bounding box center [598, 266] width 54 height 18
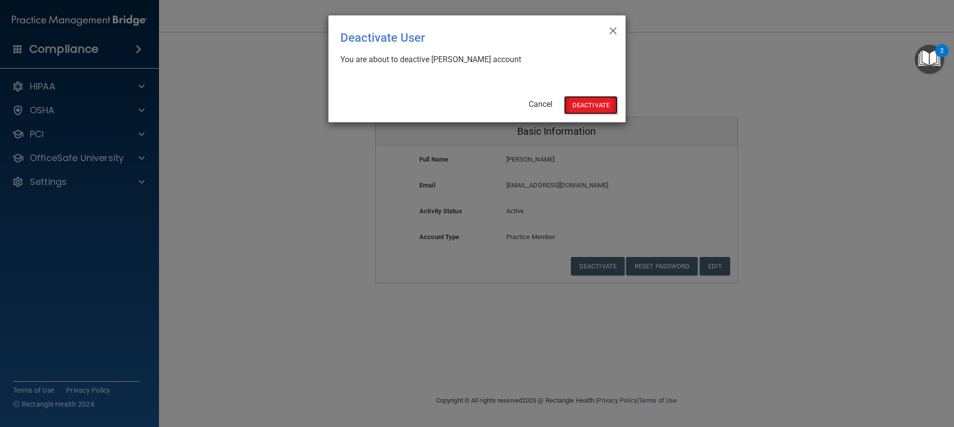
click at [601, 102] on button "Deactivate" at bounding box center [591, 105] width 54 height 18
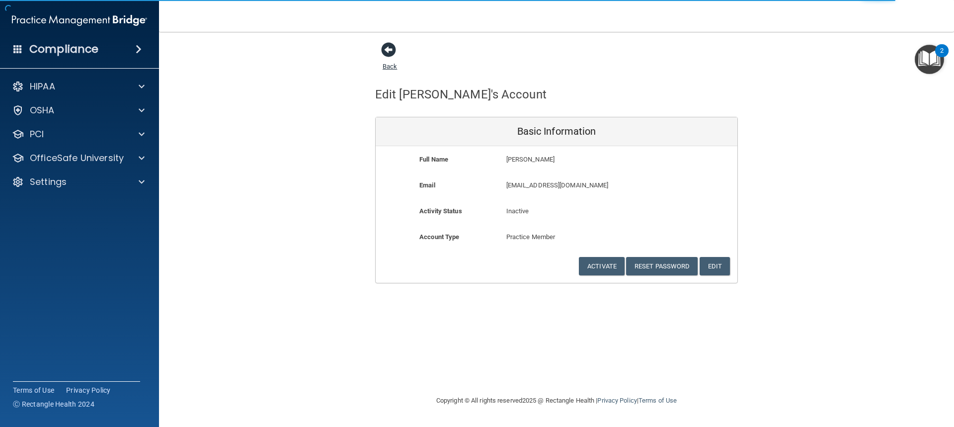
click at [388, 48] on span at bounding box center [388, 49] width 15 height 15
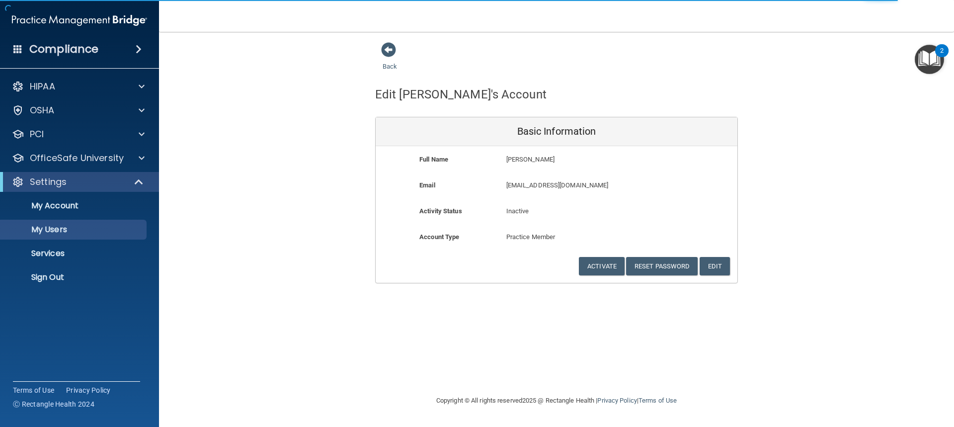
select select "20"
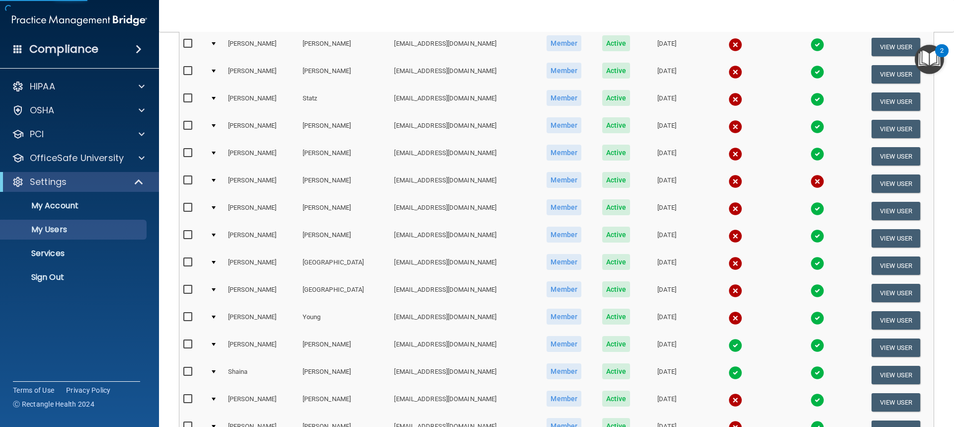
scroll to position [199, 0]
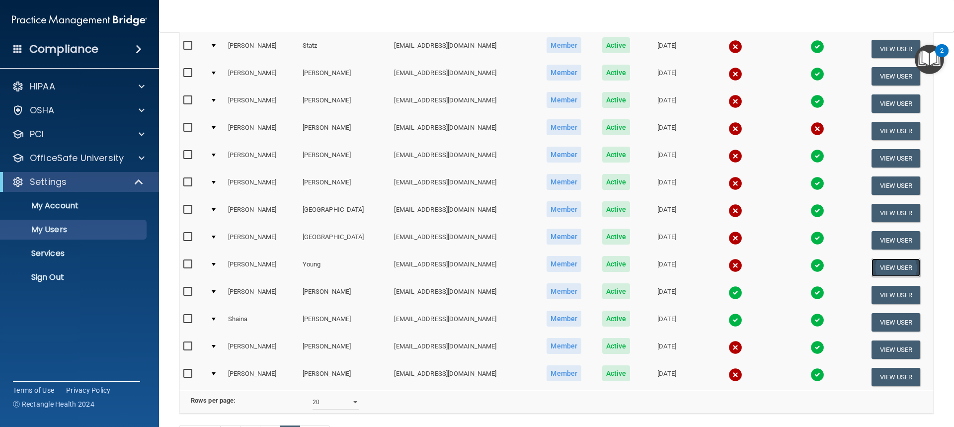
click at [888, 270] on button "View User" at bounding box center [895, 267] width 49 height 18
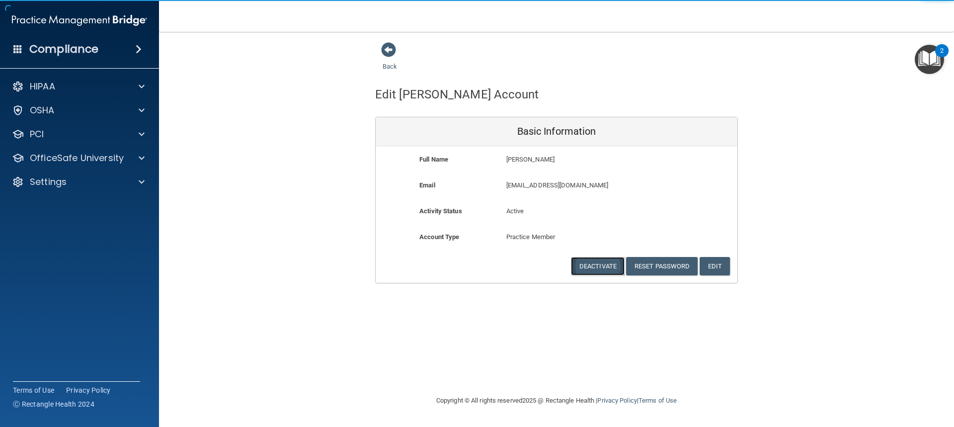
click at [593, 267] on button "Deactivate" at bounding box center [598, 266] width 54 height 18
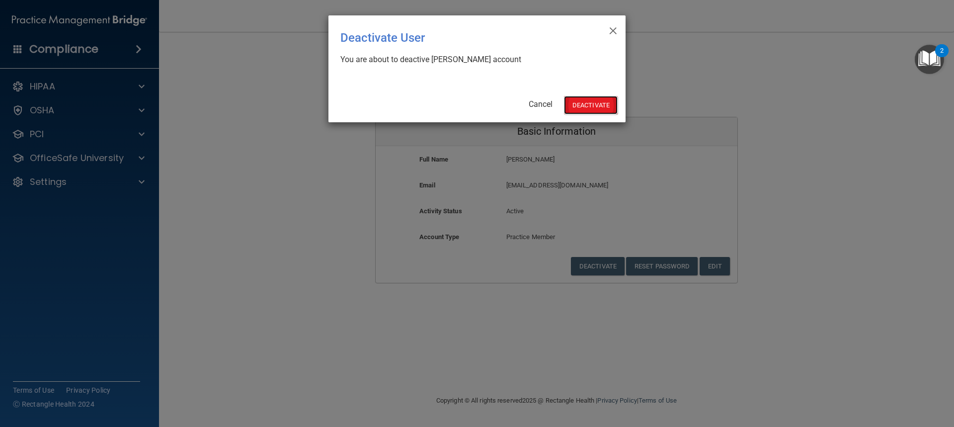
click at [587, 99] on button "Deactivate" at bounding box center [591, 105] width 54 height 18
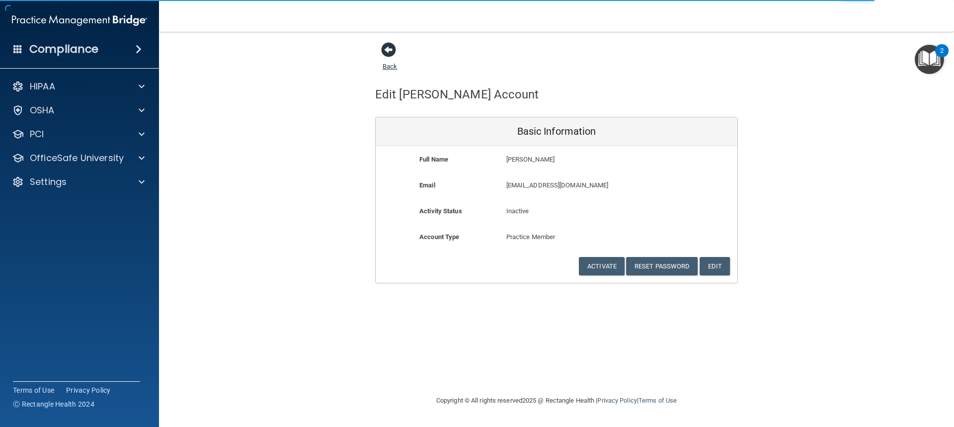
click at [387, 51] on span at bounding box center [388, 49] width 15 height 15
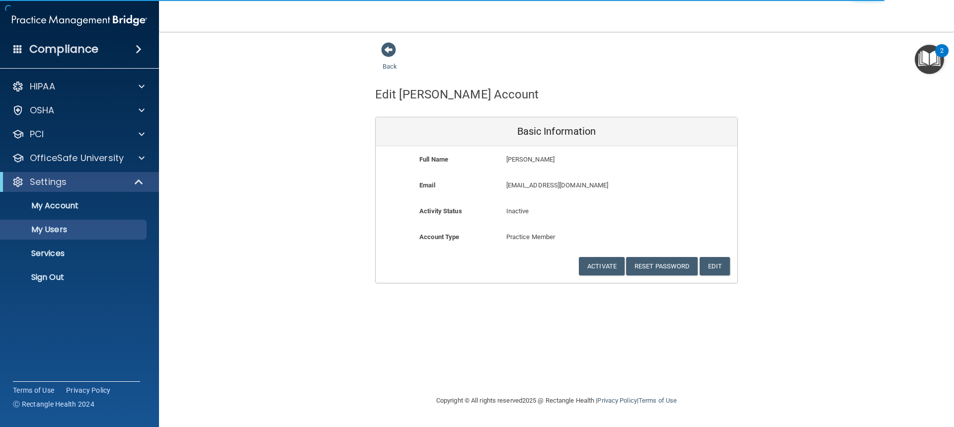
select select "20"
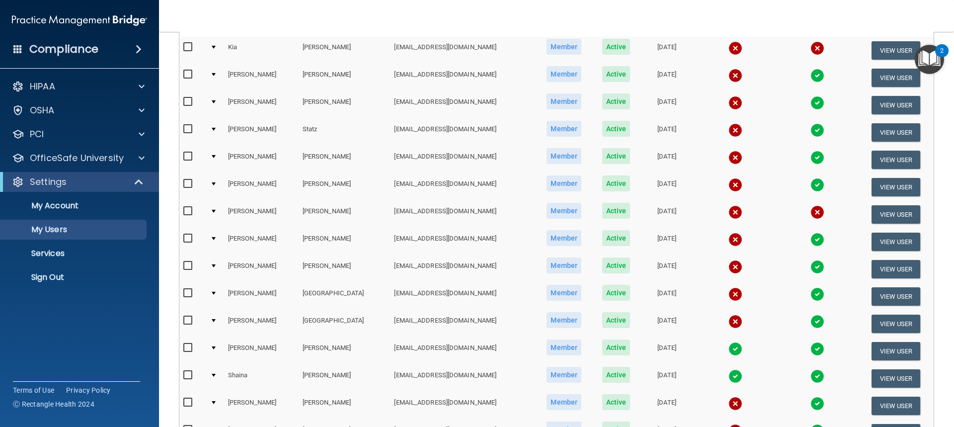
scroll to position [99, 0]
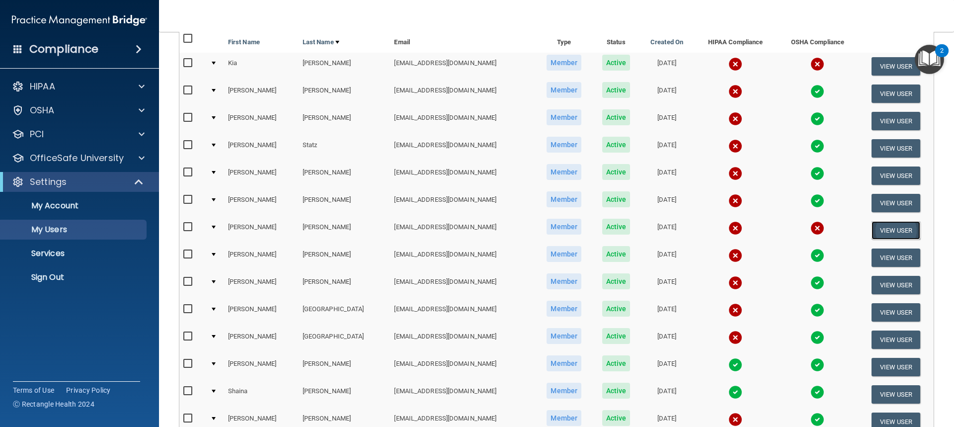
click at [888, 231] on button "View User" at bounding box center [895, 230] width 49 height 18
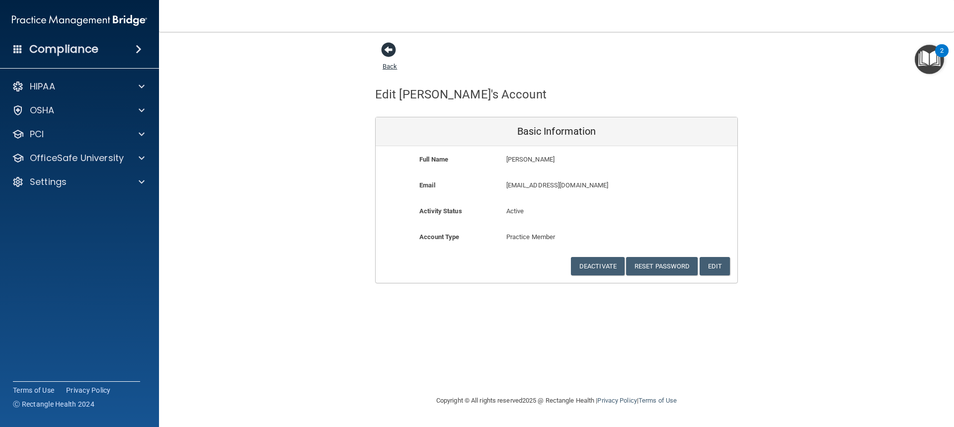
click at [386, 47] on span at bounding box center [388, 49] width 15 height 15
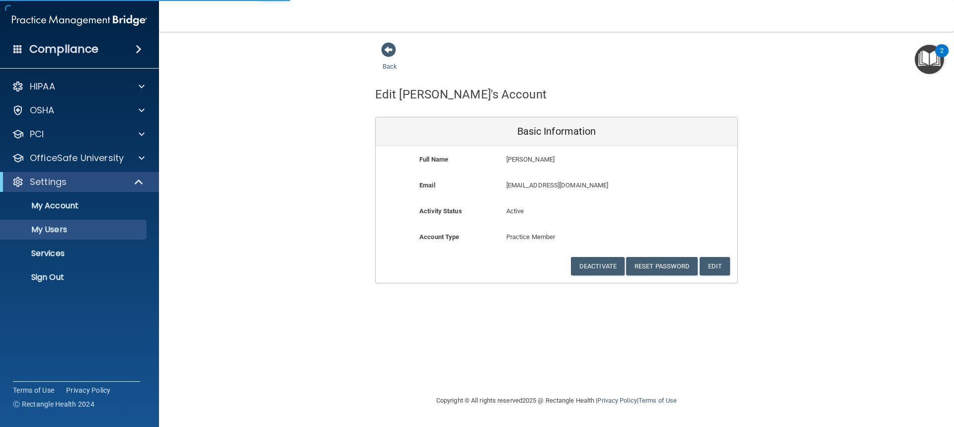
select select "20"
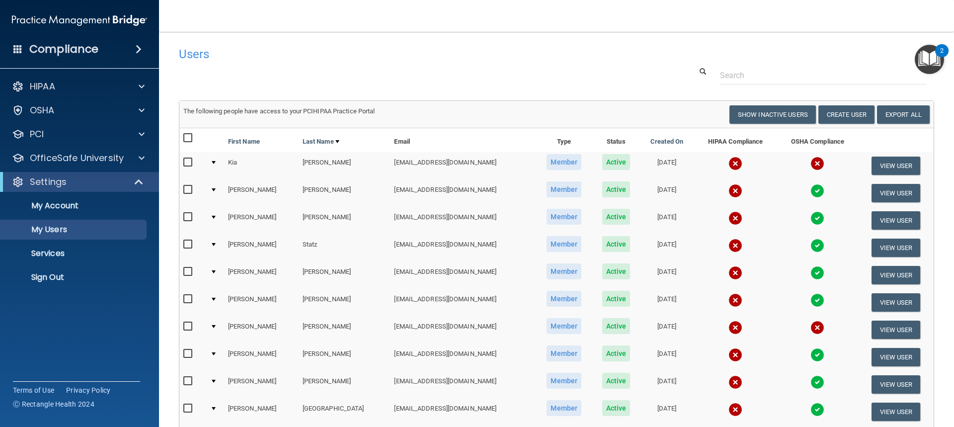
click at [188, 327] on input "checkbox" at bounding box center [188, 326] width 11 height 8
checkbox input "true"
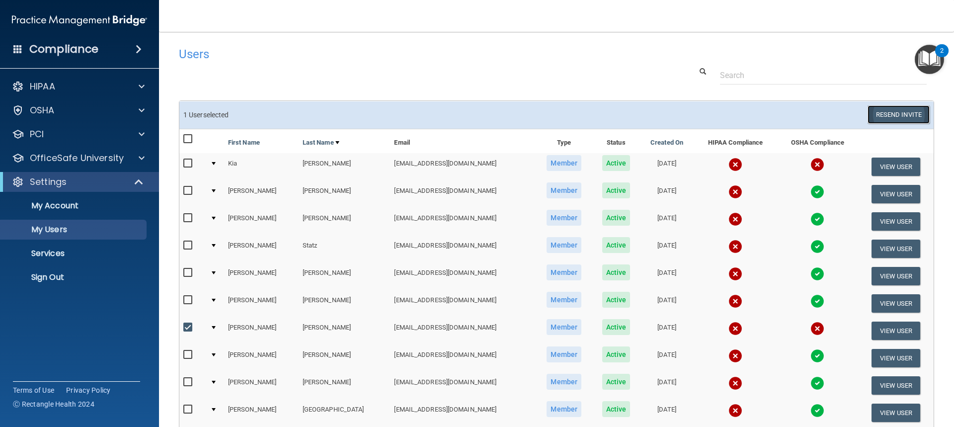
click at [887, 116] on button "Resend Invite" at bounding box center [898, 114] width 62 height 18
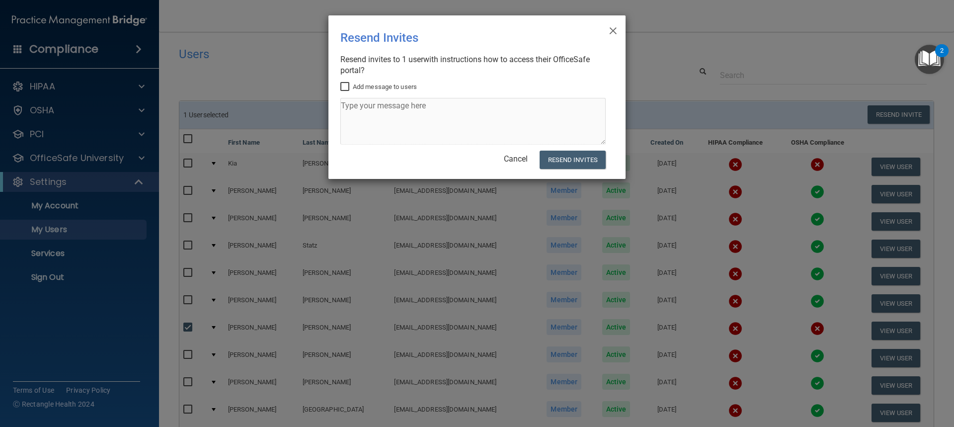
click at [340, 84] on input "Add message to users" at bounding box center [345, 87] width 11 height 8
checkbox input "true"
click at [349, 105] on textarea at bounding box center [472, 121] width 265 height 47
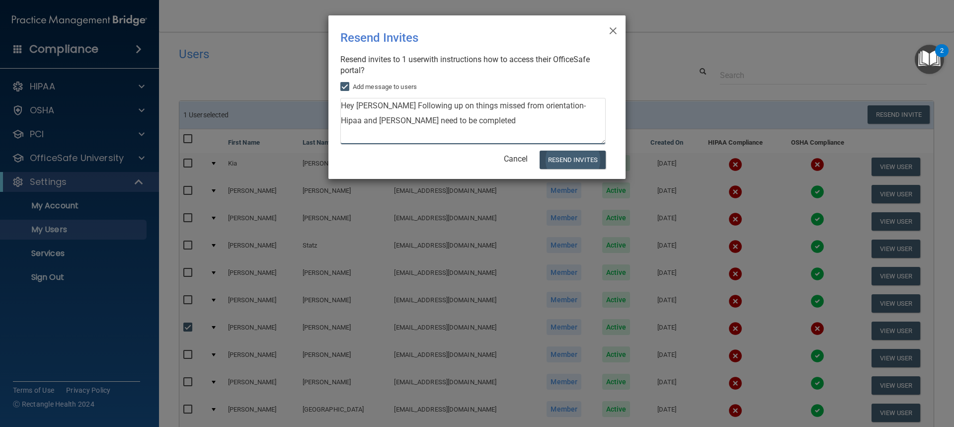
type textarea "Hey [PERSON_NAME] Following up on things missed from orientation- Hipaa and [PE…"
click at [574, 162] on button "Resend Invites" at bounding box center [572, 159] width 66 height 18
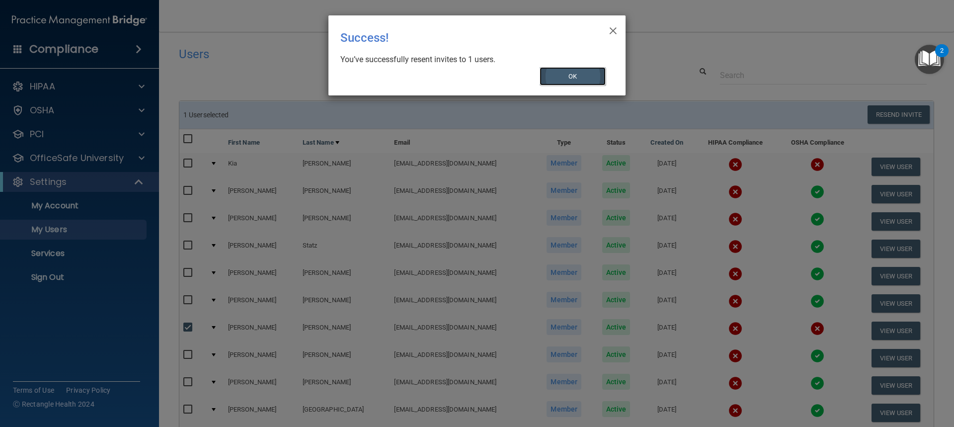
drag, startPoint x: 588, startPoint y: 73, endPoint x: 588, endPoint y: 62, distance: 10.9
click at [587, 73] on button "OK" at bounding box center [572, 76] width 67 height 18
